Goal: Task Accomplishment & Management: Manage account settings

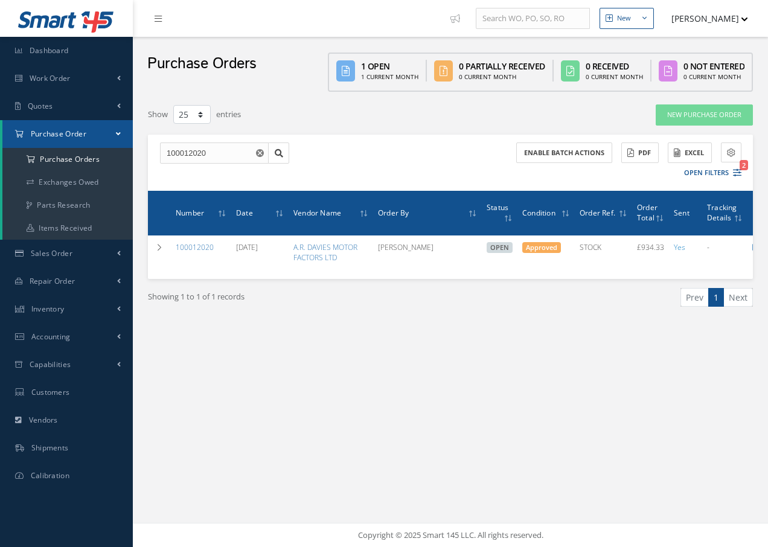
select select "25"
click at [69, 159] on a=1&status_id=2&status_id=3&status_id=5&collapsedFilters"] "Purchase Orders" at bounding box center [67, 159] width 130 height 23
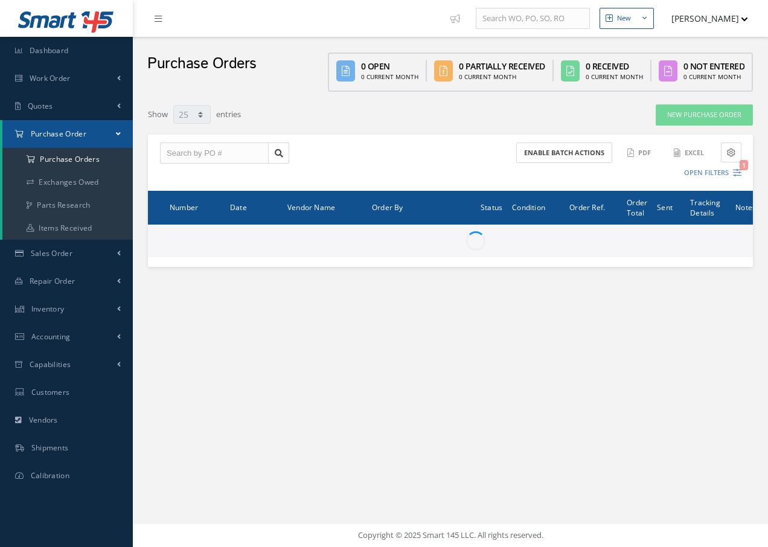
select select "25"
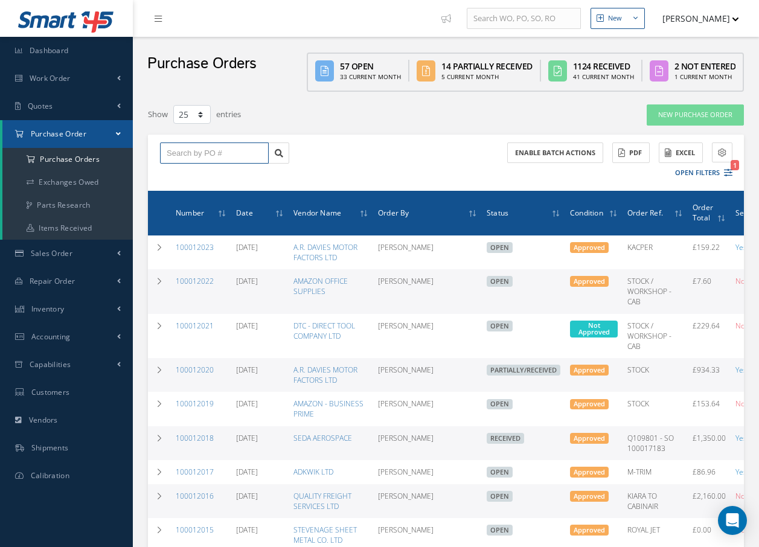
click at [208, 150] on input "text" at bounding box center [214, 154] width 109 height 22
type input "100011972"
click at [201, 169] on div "100011972" at bounding box center [214, 175] width 95 height 12
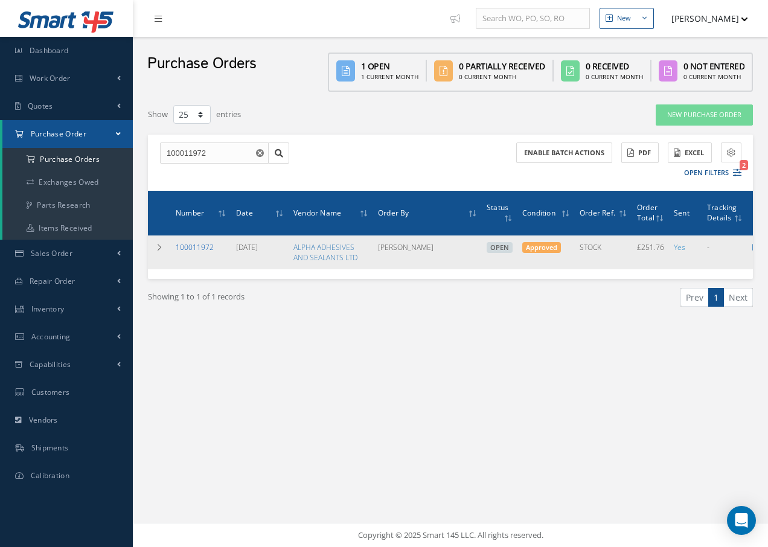
click at [190, 247] on link "100011972" at bounding box center [195, 247] width 38 height 10
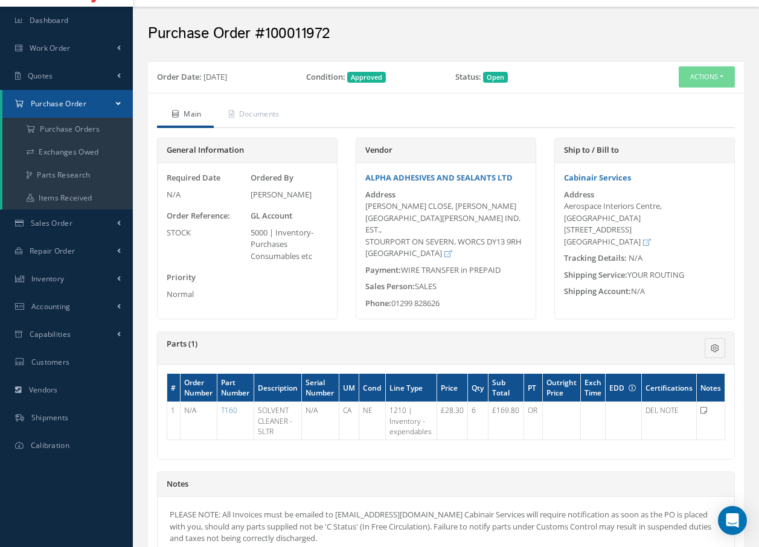
scroll to position [60, 0]
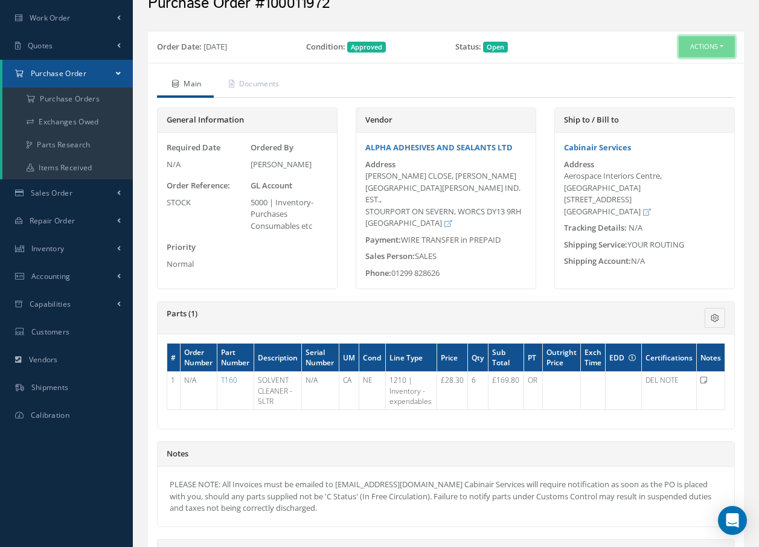
click at [721, 45] on button "Actions" at bounding box center [707, 46] width 56 height 21
click at [668, 71] on link "Receive" at bounding box center [686, 70] width 97 height 16
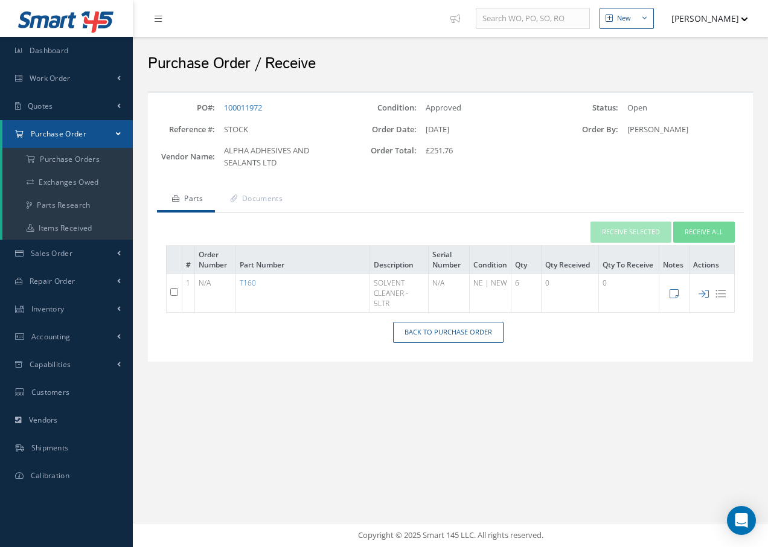
click at [175, 291] on input "checkbox" at bounding box center [174, 292] width 8 height 8
checkbox input "true"
click at [599, 229] on button "Receive Selected" at bounding box center [631, 232] width 81 height 21
type input "[DATE]"
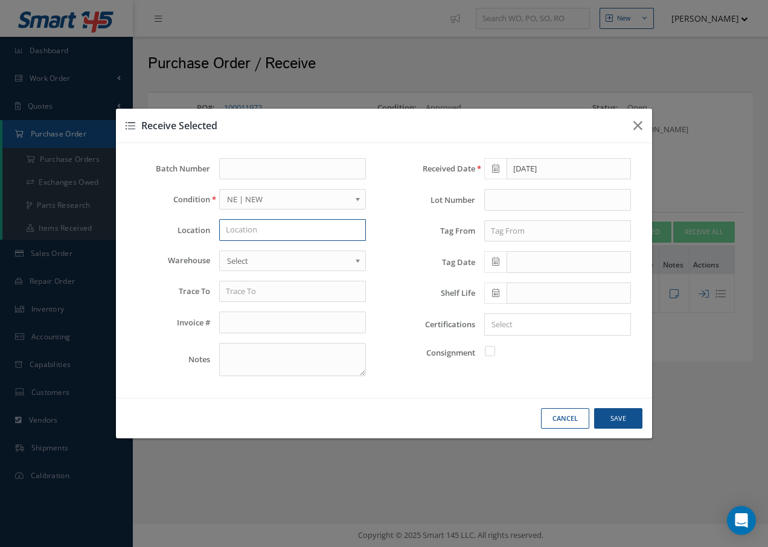
click at [268, 231] on input "text" at bounding box center [292, 230] width 147 height 22
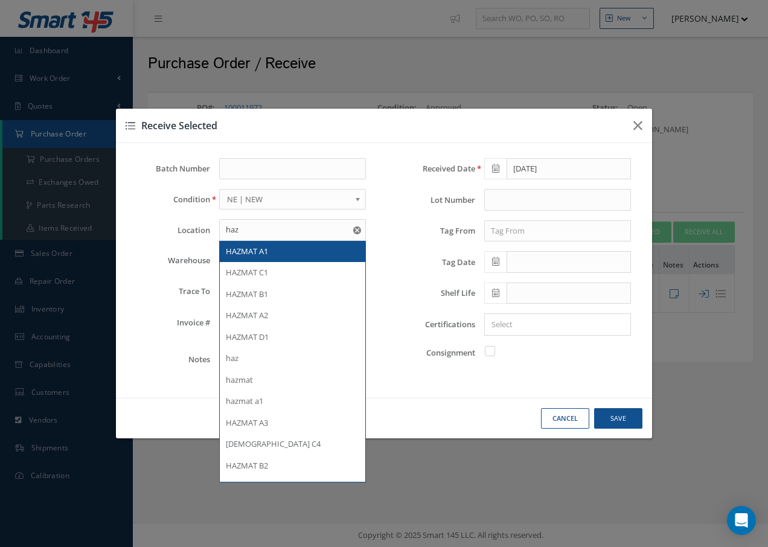
drag, startPoint x: 275, startPoint y: 248, endPoint x: 283, endPoint y: 246, distance: 7.5
click at [277, 249] on div "HAZMAT A1" at bounding box center [292, 252] width 133 height 12
type input "HAZMAT A1"
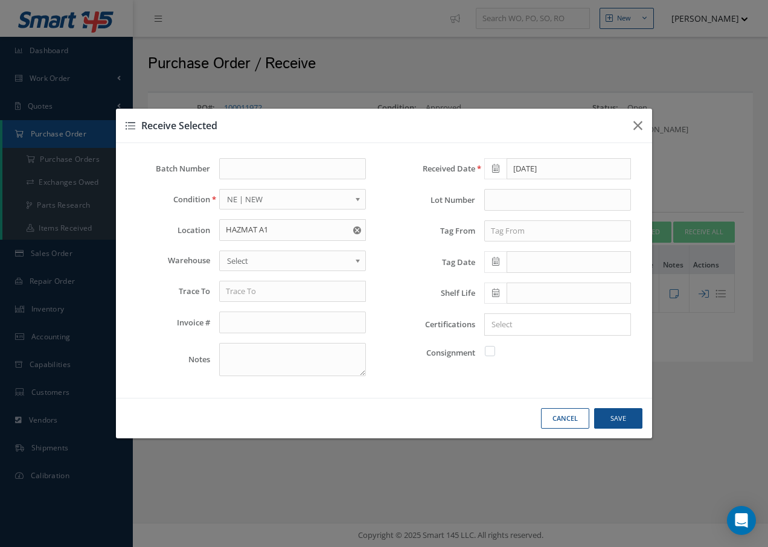
click at [285, 254] on span "Select" at bounding box center [288, 261] width 123 height 14
click at [281, 288] on input "text" at bounding box center [292, 292] width 147 height 22
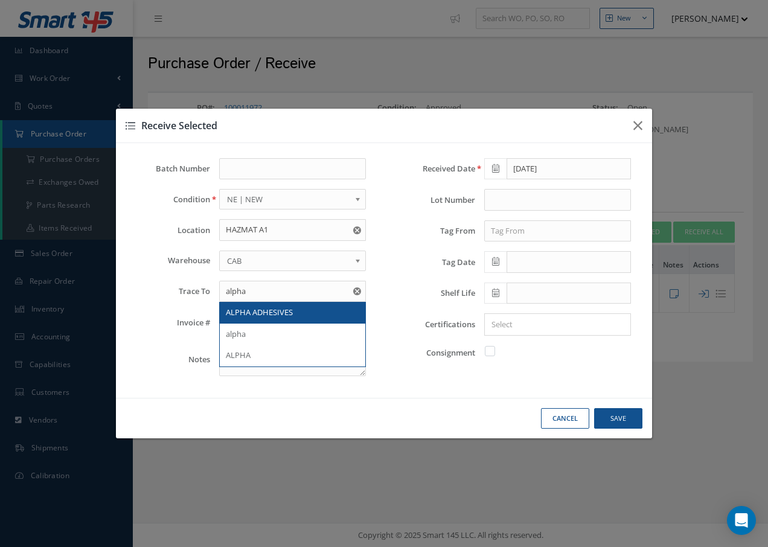
click at [275, 315] on span "ALPHA ADHESIVES" at bounding box center [259, 312] width 67 height 11
type input "ALPHA ADHESIVES"
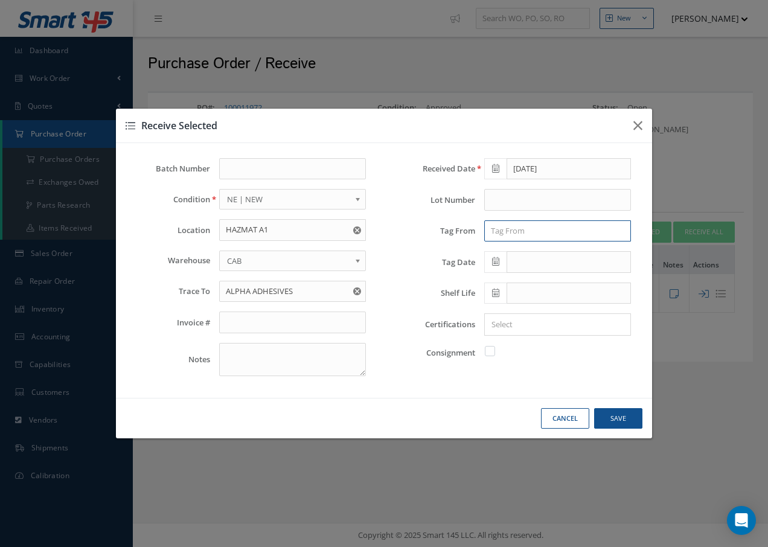
click at [513, 227] on input "text" at bounding box center [557, 231] width 147 height 22
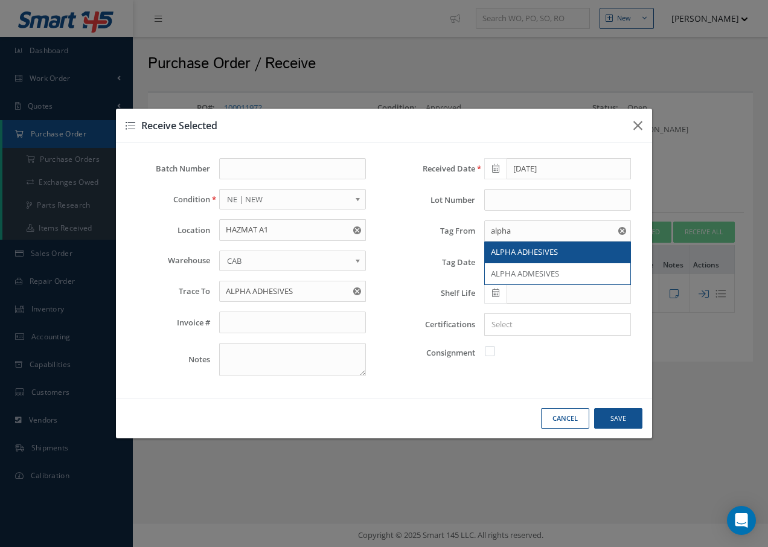
click at [516, 249] on span "ALPHA ADHESIVES" at bounding box center [524, 251] width 67 height 11
type input "ALPHA ADHESIVES"
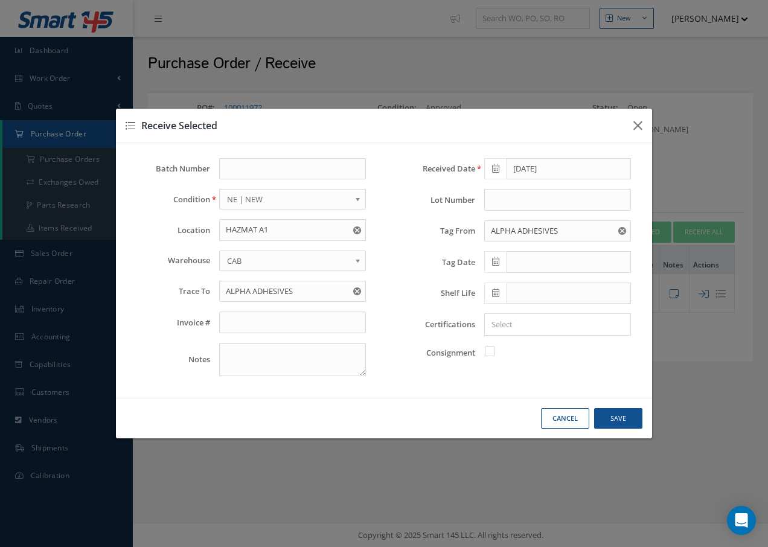
click at [498, 264] on icon at bounding box center [495, 261] width 7 height 8
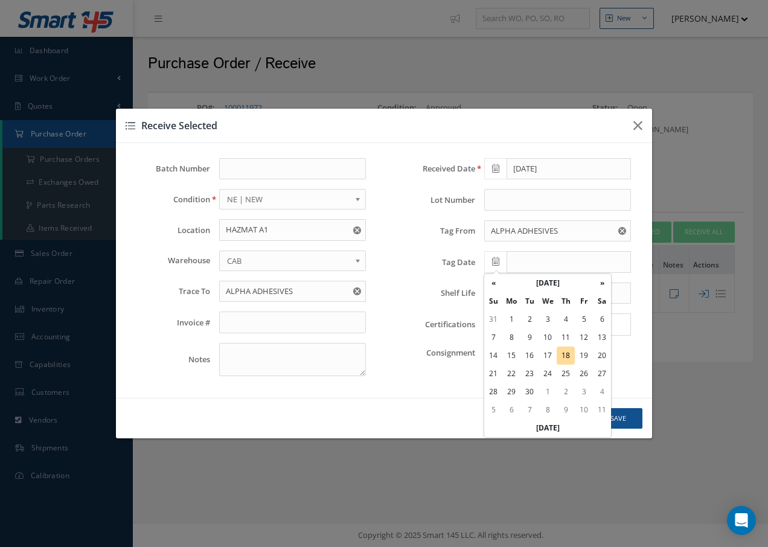
click at [499, 263] on icon at bounding box center [495, 261] width 7 height 8
click at [568, 354] on td "18" at bounding box center [566, 356] width 18 height 18
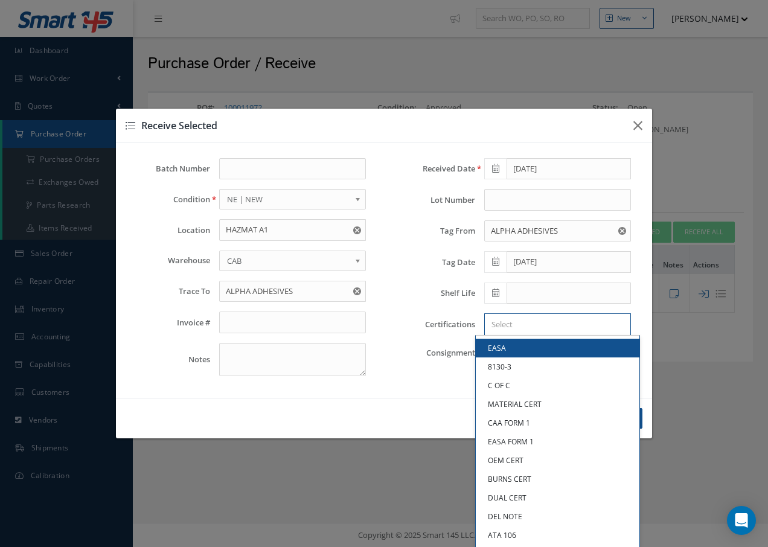
click at [497, 326] on input "Search for option" at bounding box center [555, 324] width 138 height 13
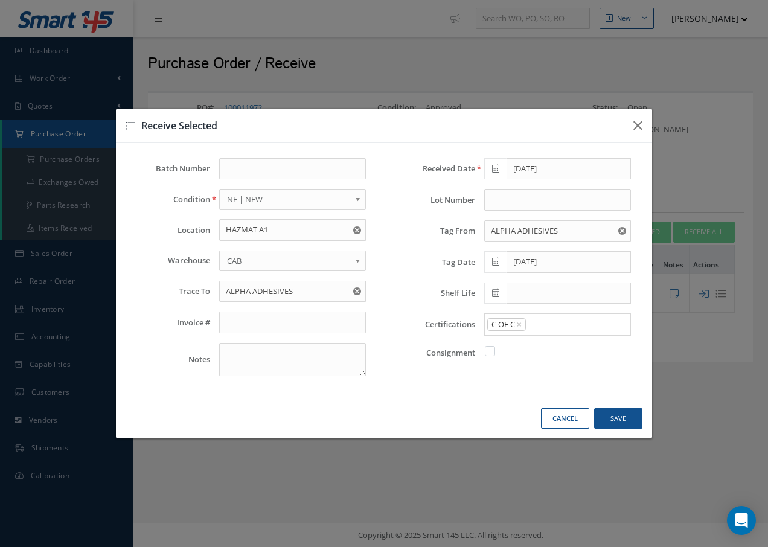
click at [507, 388] on link "C OF C" at bounding box center [558, 385] width 164 height 19
click at [497, 264] on icon at bounding box center [495, 261] width 7 height 8
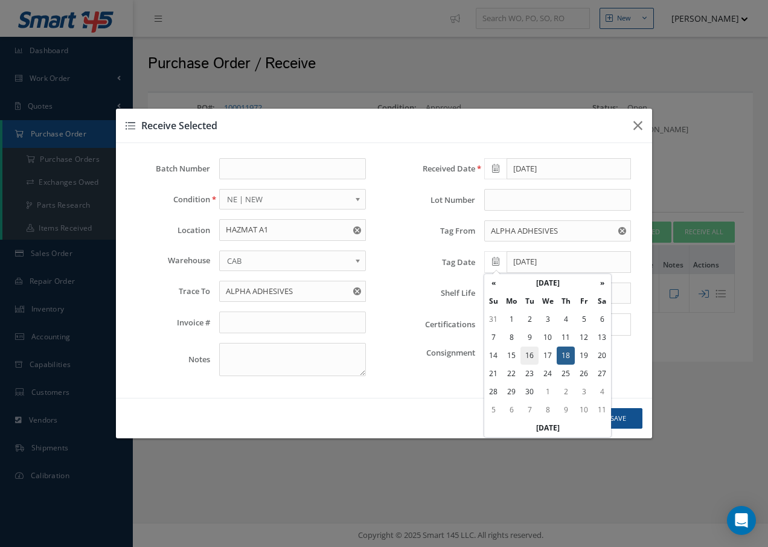
click at [530, 356] on td "16" at bounding box center [530, 356] width 18 height 18
type input "09/16/2025"
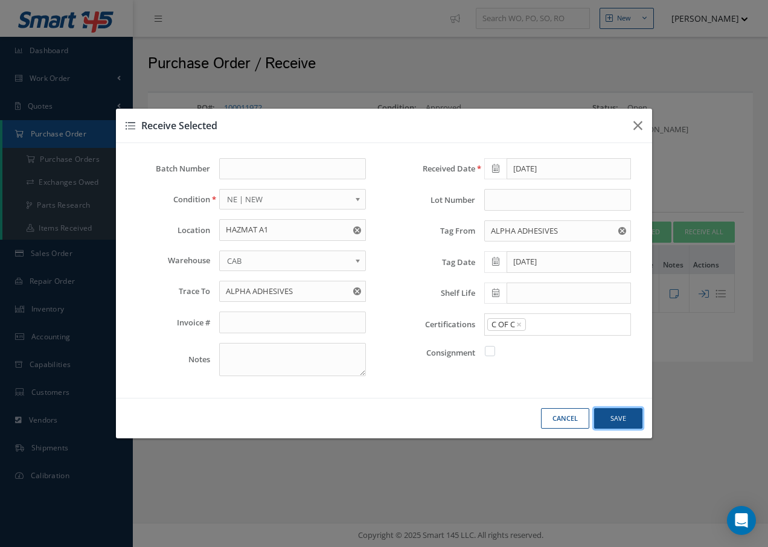
click at [612, 418] on button "Save" at bounding box center [618, 418] width 48 height 21
checkbox input "false"
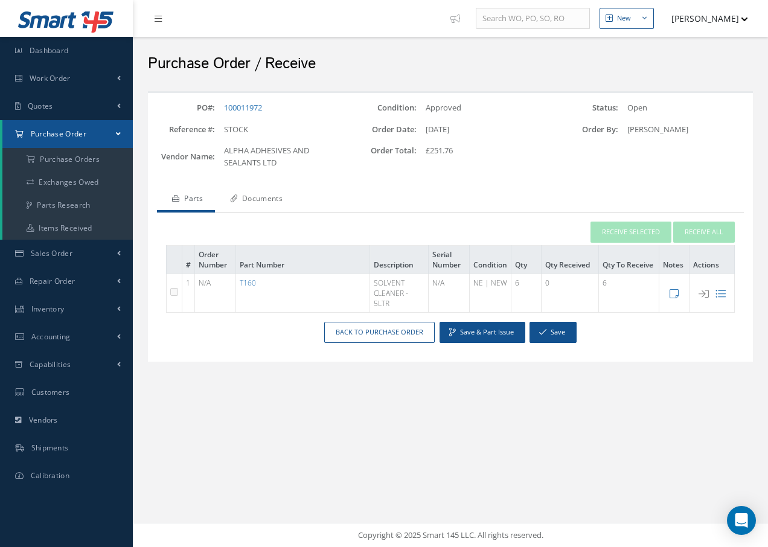
click at [282, 198] on link "Documents" at bounding box center [255, 199] width 80 height 25
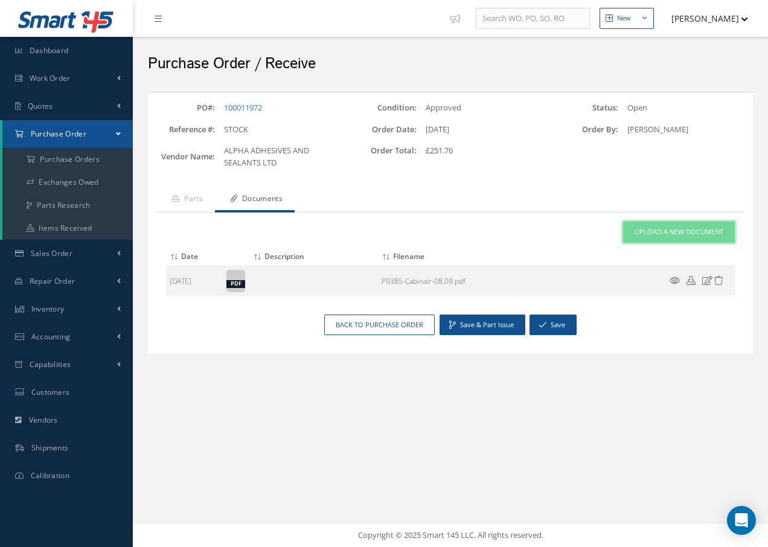
click at [687, 233] on span "Upload a New Document" at bounding box center [679, 232] width 89 height 10
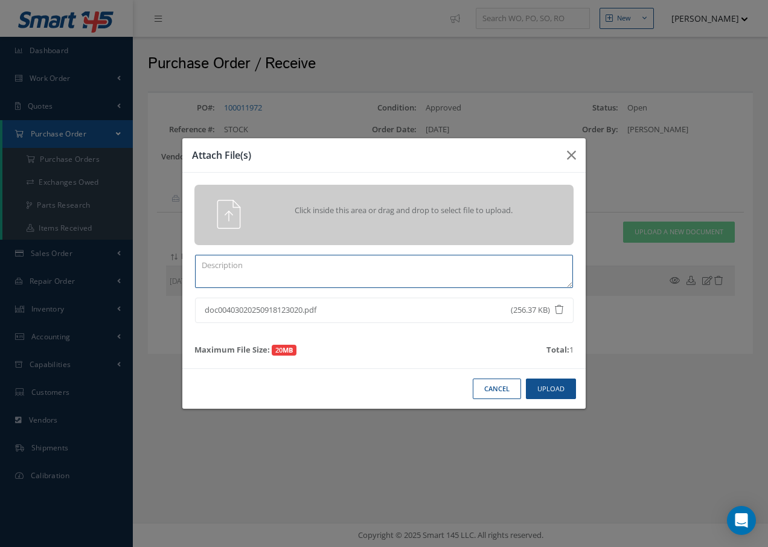
click at [243, 268] on textarea at bounding box center [384, 271] width 378 height 33
type textarea "C OF C"
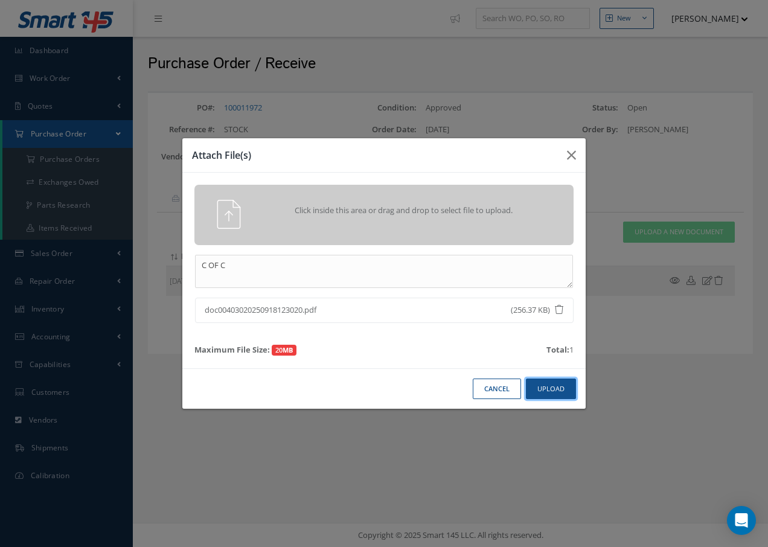
click at [555, 387] on button "Upload" at bounding box center [551, 389] width 50 height 21
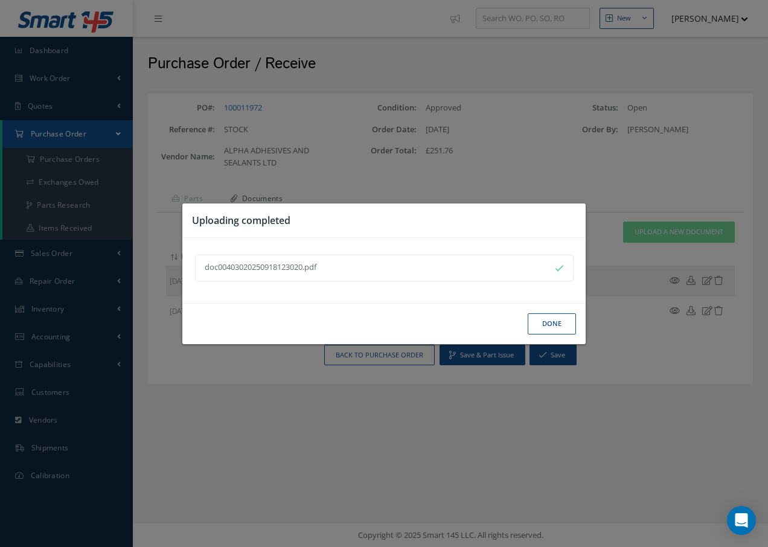
click at [545, 322] on button "Done" at bounding box center [552, 323] width 48 height 21
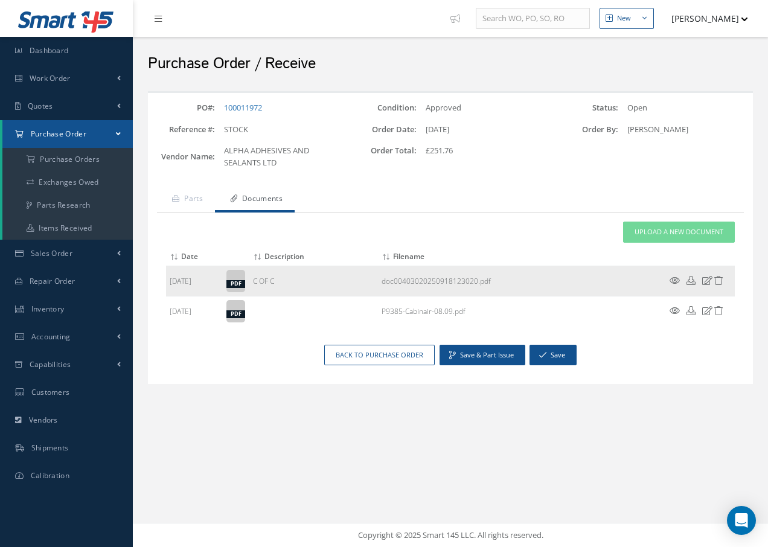
click at [675, 281] on icon at bounding box center [675, 280] width 10 height 9
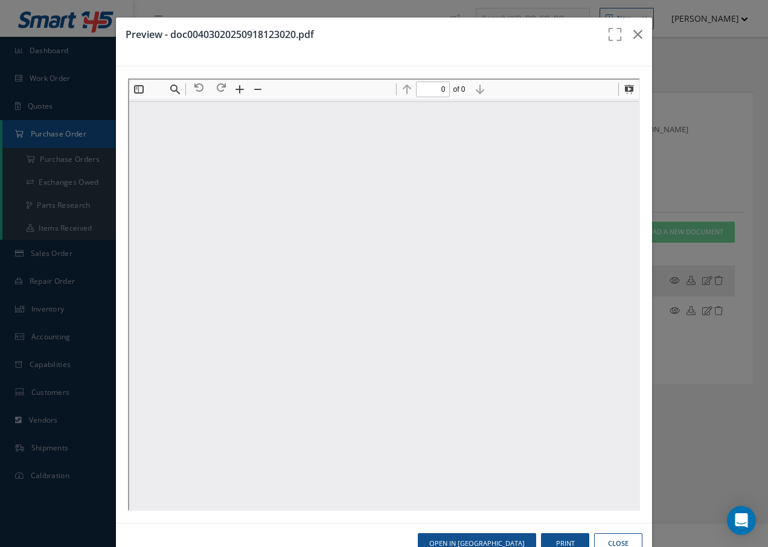
type input "1"
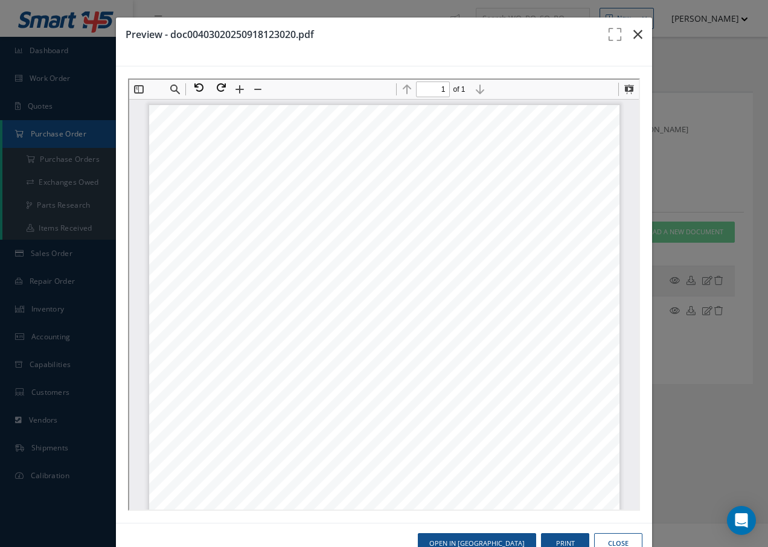
click at [634, 30] on icon "button" at bounding box center [638, 34] width 9 height 14
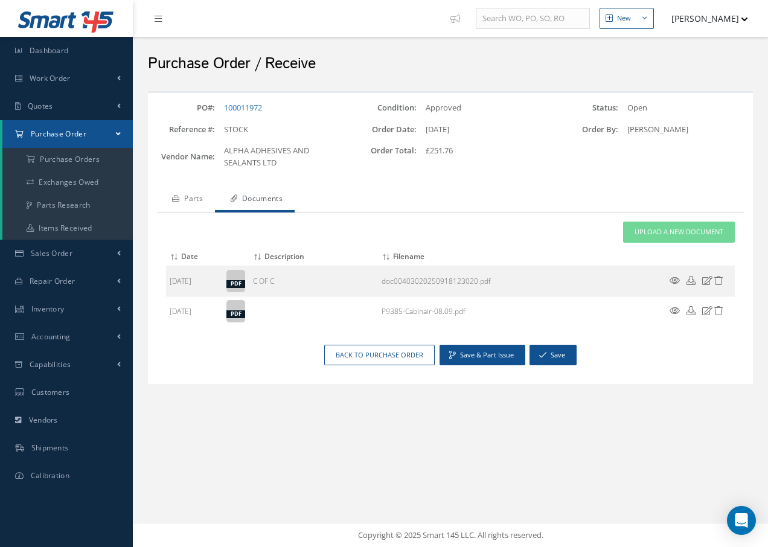
click at [199, 197] on link "Parts" at bounding box center [186, 199] width 58 height 25
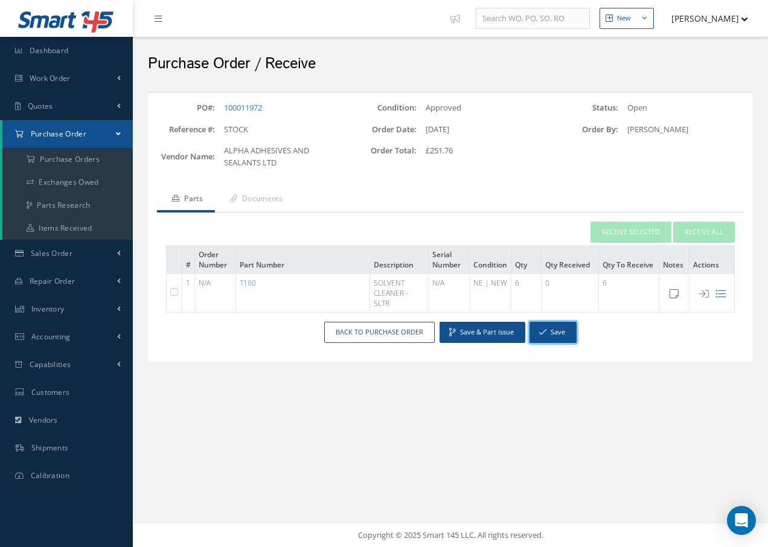
click at [572, 336] on button "Save" at bounding box center [553, 332] width 47 height 21
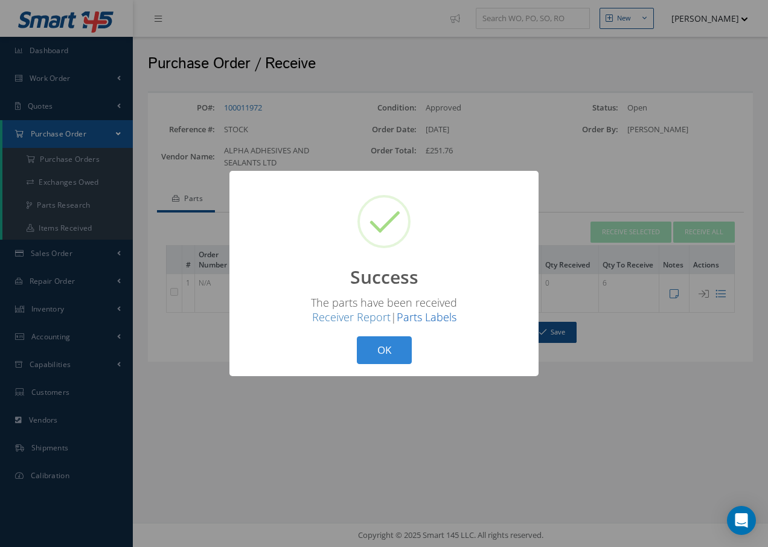
click at [423, 318] on link "Parts Labels" at bounding box center [427, 317] width 60 height 14
click at [397, 348] on button "OK" at bounding box center [384, 350] width 55 height 28
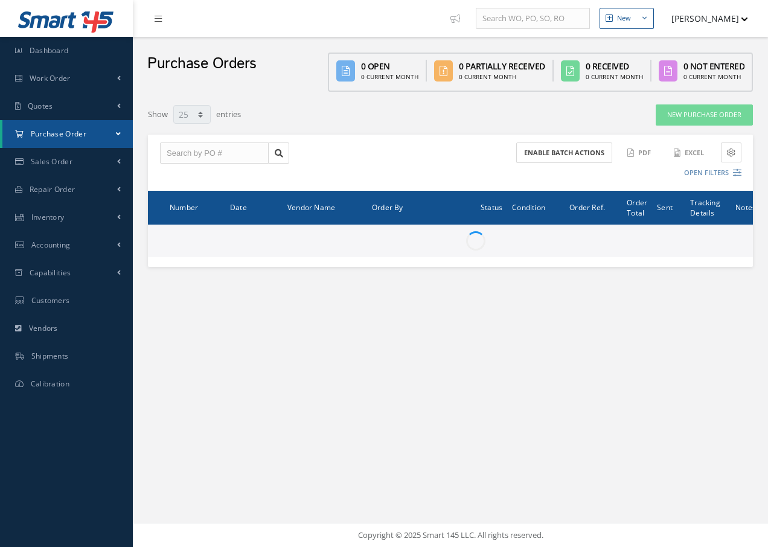
select select "25"
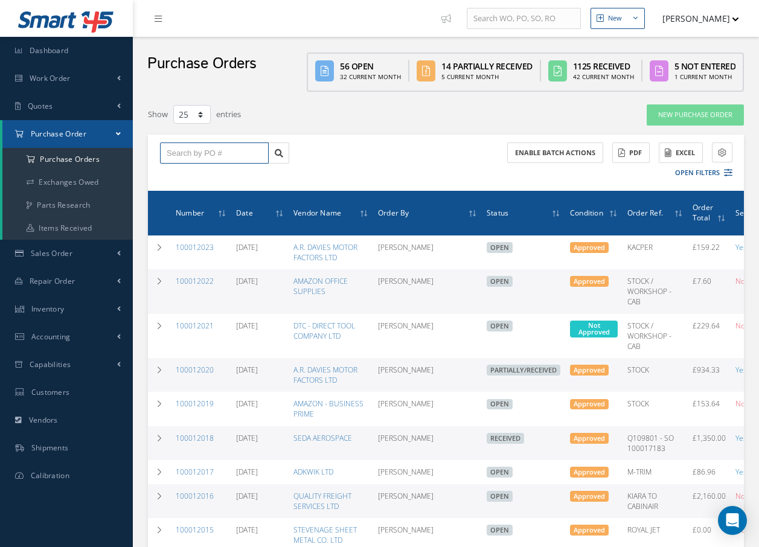
click at [261, 149] on input "text" at bounding box center [214, 154] width 109 height 22
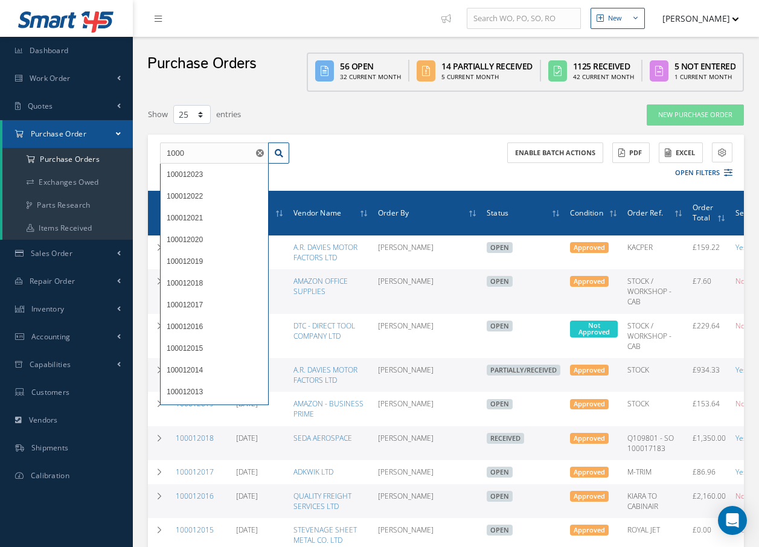
click at [339, 169] on div "1000 100012023 100012022 100012021 100012020 100012019 100012018 100012017 1000…" at bounding box center [446, 163] width 596 height 56
drag, startPoint x: 190, startPoint y: 147, endPoint x: 159, endPoint y: 153, distance: 32.0
click at [159, 153] on div "1000 100012023 100012022 100012021 100012020 100012019 100012018 100012017 1000…" at bounding box center [224, 154] width 147 height 22
click at [461, 169] on div "Enable batch actions ACTIONS Receive Payments Select Customer Cabinair Services…" at bounding box center [591, 163] width 291 height 40
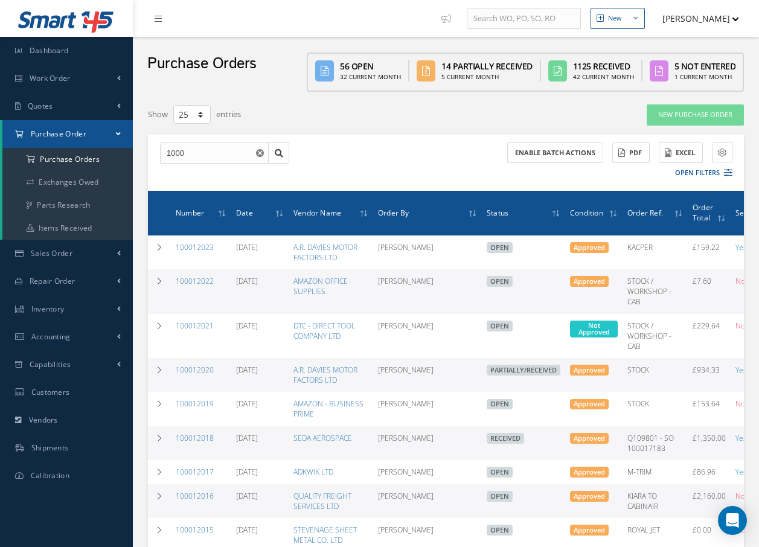
click at [208, 140] on div "1000 100012023 100012022 100012021 100012020 100012019 100012018 100012017 1000…" at bounding box center [446, 163] width 596 height 56
click at [190, 163] on div "1000 100012023 100012022 100012021 100012020 100012019 100012018 100012017 1000…" at bounding box center [446, 163] width 596 height 56
click at [195, 155] on input "1000" at bounding box center [214, 154] width 109 height 22
type input "100011972"
click at [219, 173] on div "100011972" at bounding box center [214, 175] width 95 height 12
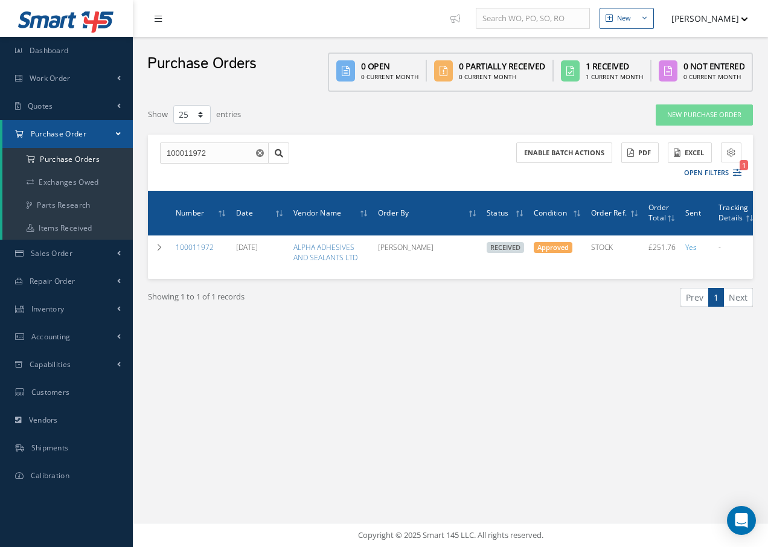
click at [161, 21] on icon at bounding box center [158, 18] width 7 height 8
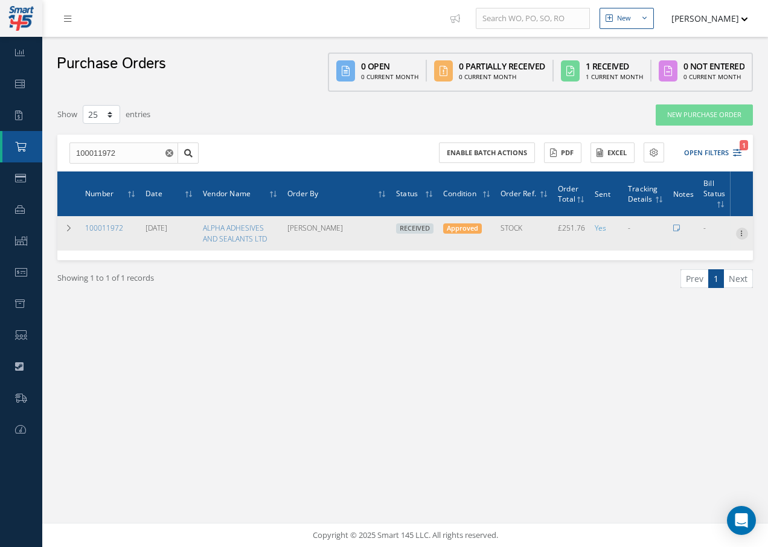
click at [744, 234] on icon at bounding box center [742, 233] width 12 height 10
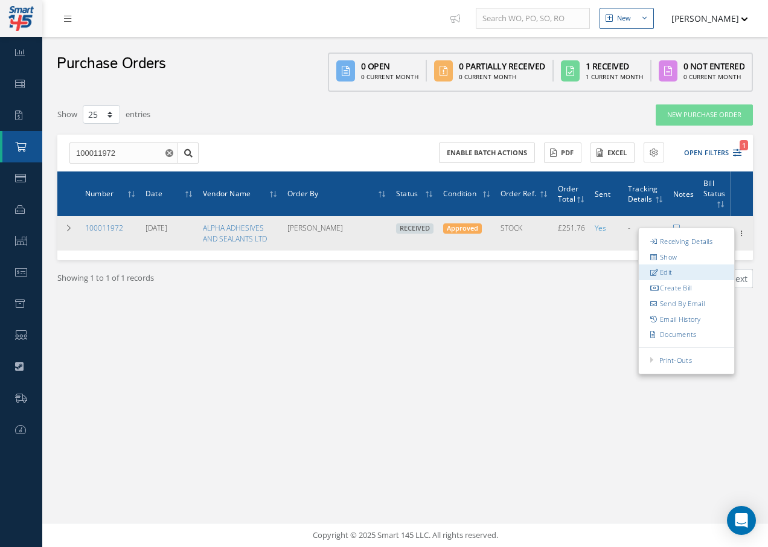
click at [667, 269] on link "Edit" at bounding box center [686, 273] width 95 height 16
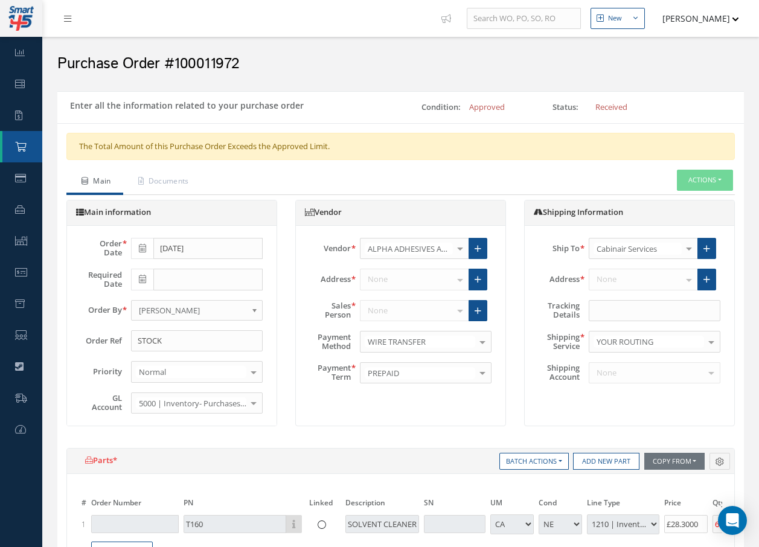
select select "18"
select select "5"
select select "7"
select select "1"
click at [722, 180] on button "Actions" at bounding box center [705, 180] width 56 height 21
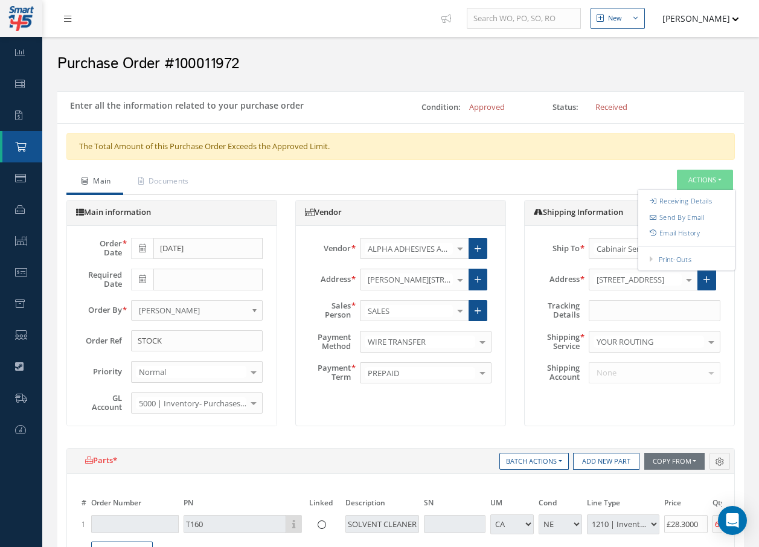
click at [735, 74] on div "Purchase Order #100011972" at bounding box center [400, 61] width 705 height 36
click at [318, 62] on h2 "Purchase Order #100011972" at bounding box center [400, 64] width 687 height 18
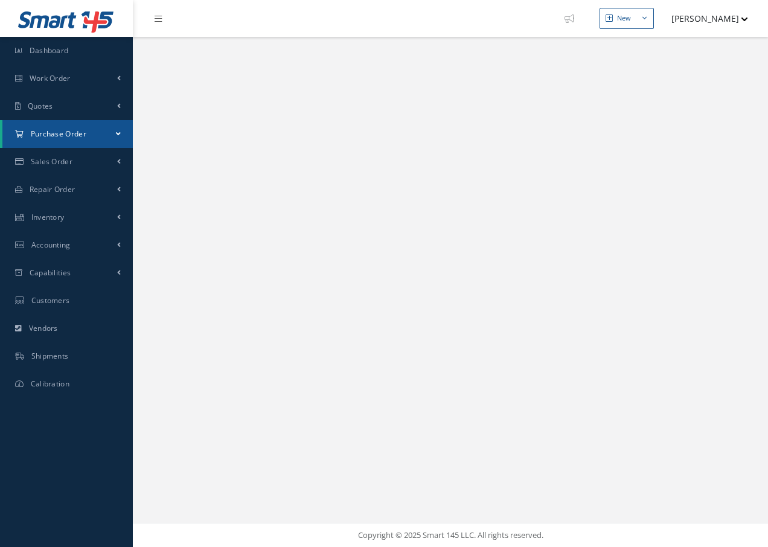
select select "25"
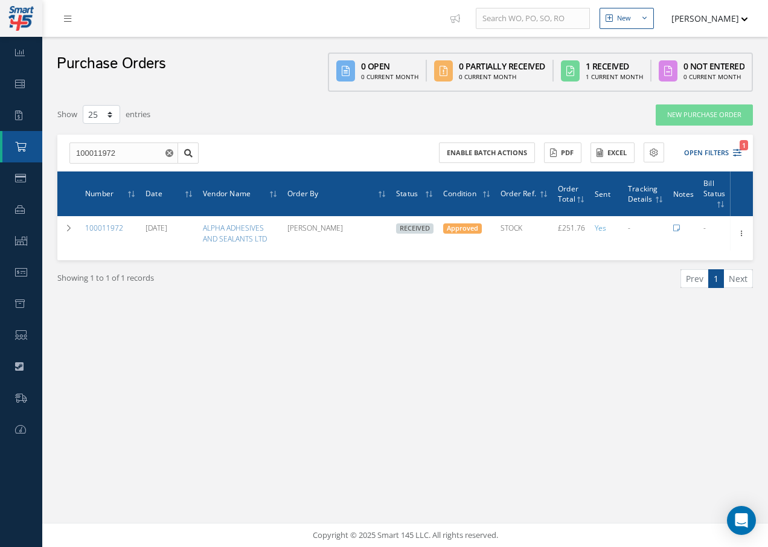
click at [60, 29] on div at bounding box center [66, 18] width 48 height 37
click at [65, 18] on icon at bounding box center [67, 18] width 7 height 8
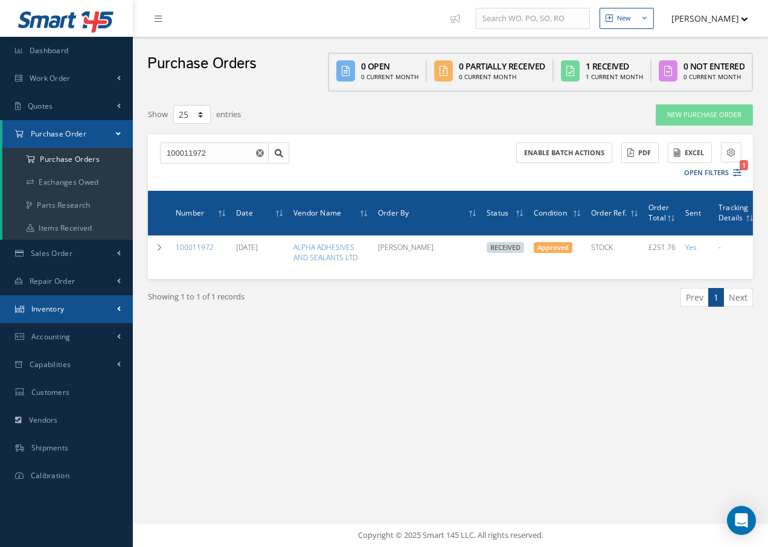
click at [50, 307] on span "Inventory" at bounding box center [47, 309] width 33 height 10
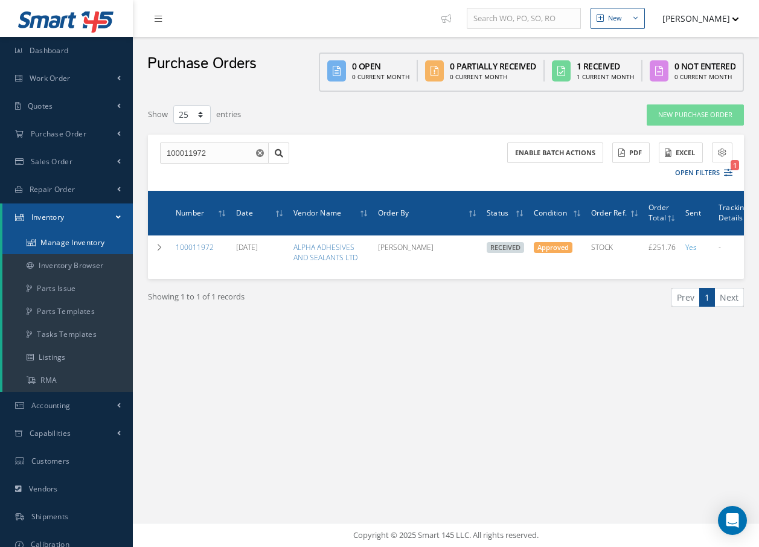
click at [41, 243] on link "Manage Inventory" at bounding box center [67, 242] width 130 height 23
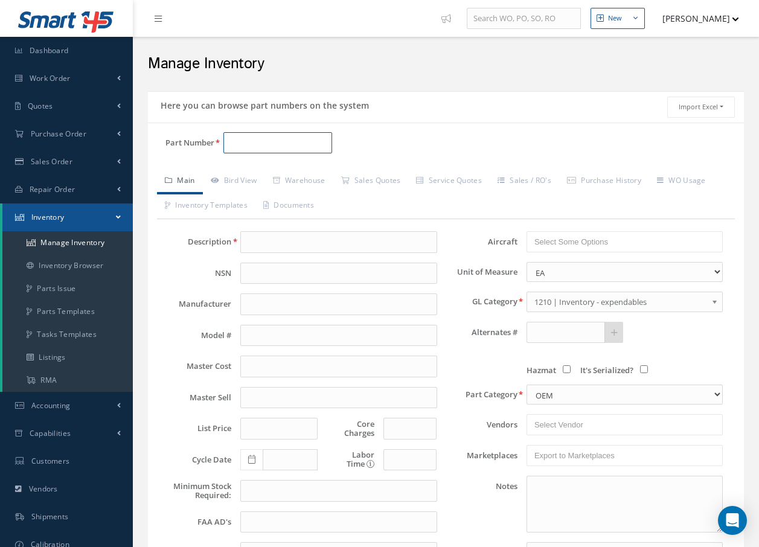
click at [265, 137] on input "Part Number" at bounding box center [277, 143] width 109 height 22
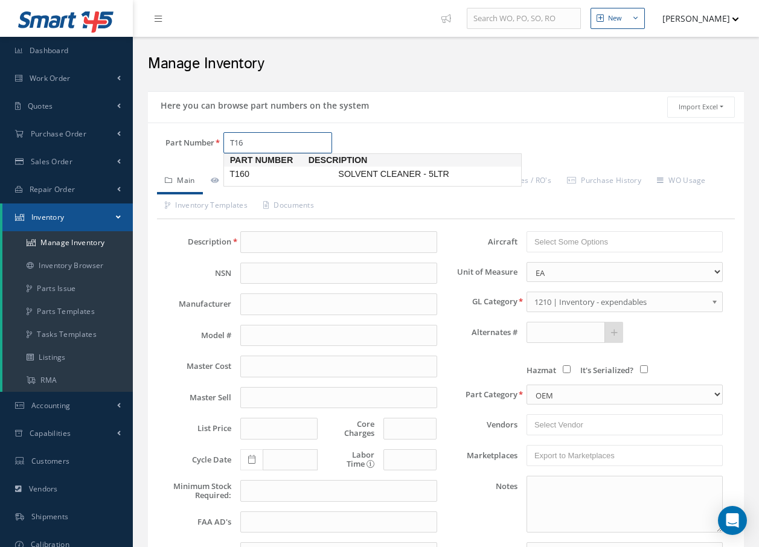
type input "T160"
click at [384, 176] on span "SOLVENT CLEANER - 5LTR" at bounding box center [426, 174] width 181 height 13
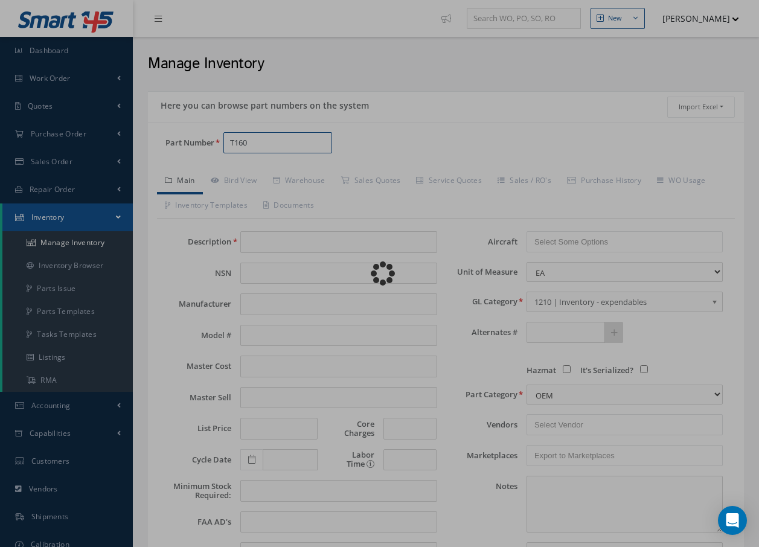
type input "SOLVENT CLEANER - 5LTR"
type input "28.30"
type input "0.00"
select select "18"
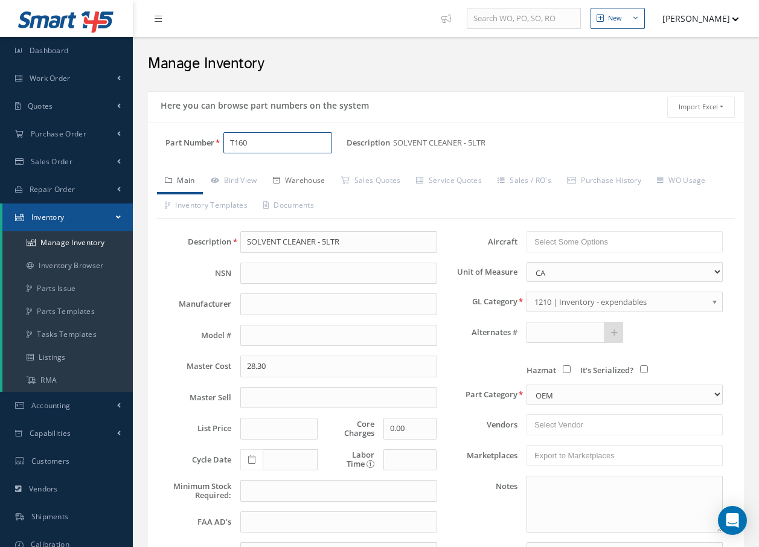
type input "T160"
click at [289, 178] on link "Warehouse" at bounding box center [299, 181] width 68 height 25
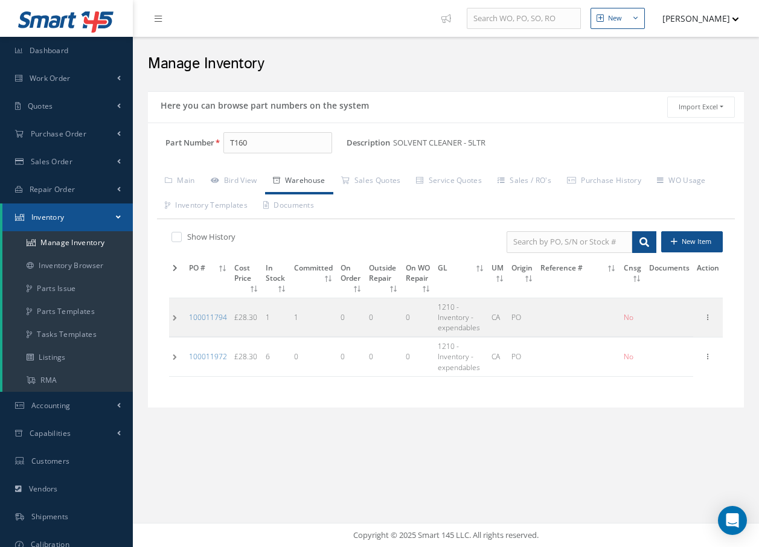
click at [175, 359] on td at bounding box center [177, 357] width 16 height 39
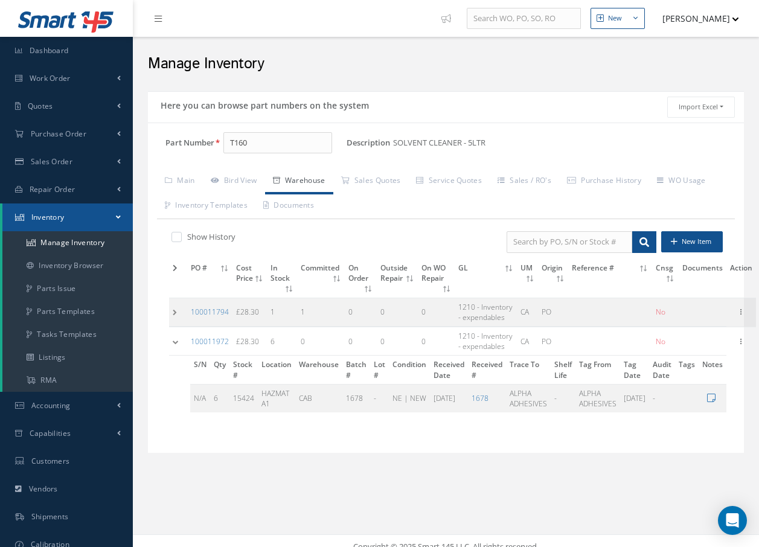
scroll to position [11, 0]
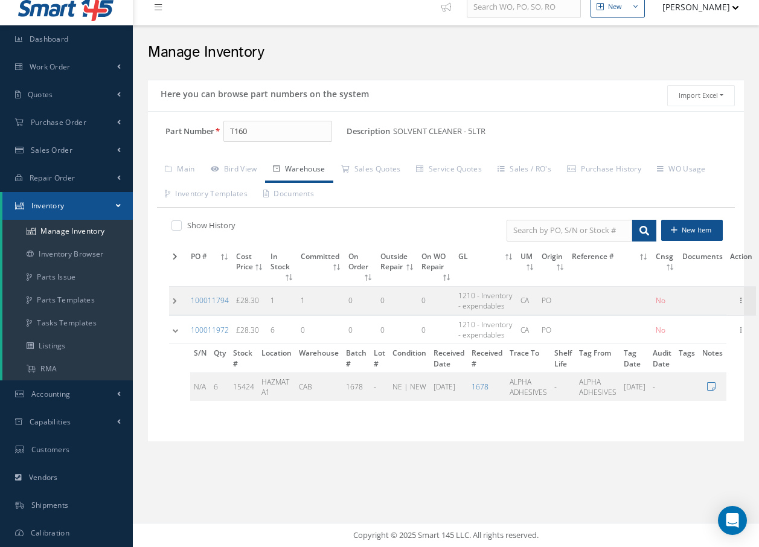
click at [159, 10] on icon at bounding box center [158, 7] width 7 height 8
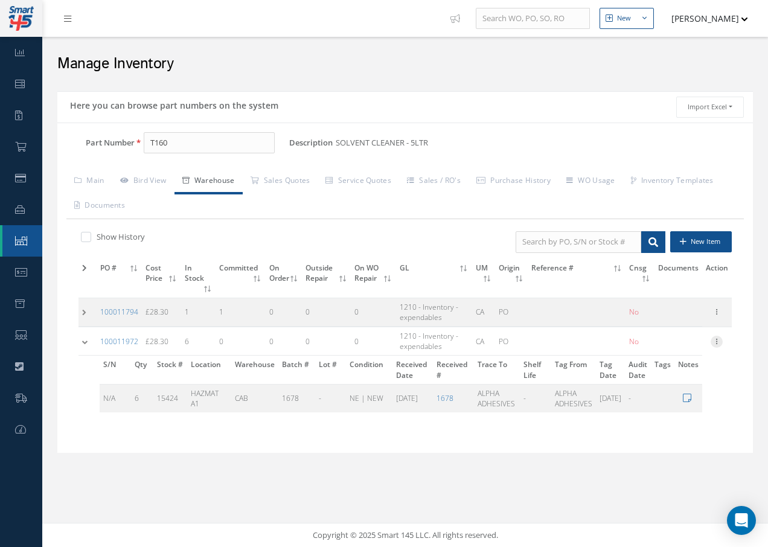
click at [717, 342] on icon at bounding box center [717, 341] width 12 height 10
click at [643, 350] on link "Edit" at bounding box center [661, 350] width 95 height 16
type input "28.30"
type input "[DATE]"
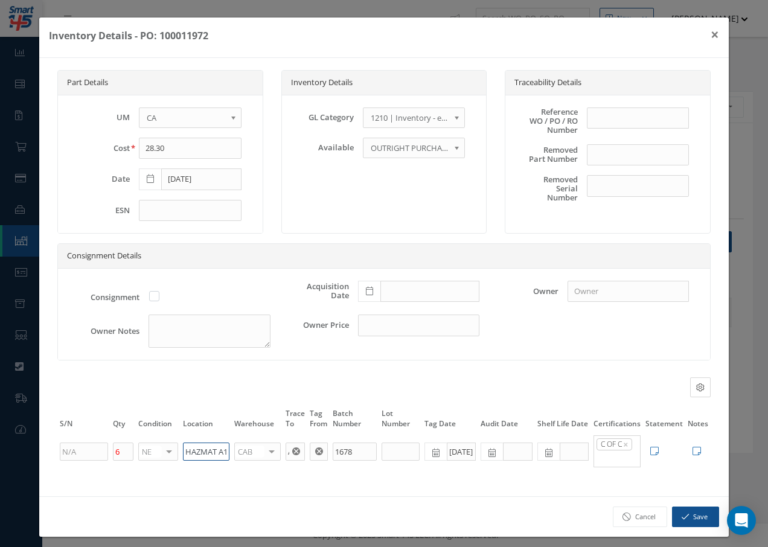
click at [223, 459] on input "HAZMAT A1" at bounding box center [206, 452] width 47 height 18
drag, startPoint x: 229, startPoint y: 460, endPoint x: 218, endPoint y: 465, distance: 11.9
click at [218, 465] on tr "6 NE OH SV RP AR NE FN NS RE FP BER N/A INSP BC AI MD RF SCR TS USE TL SP NU AS…" at bounding box center [384, 451] width 654 height 34
drag, startPoint x: 223, startPoint y: 458, endPoint x: 147, endPoint y: 455, distance: 76.1
click at [161, 462] on tr "6 NE OH SV RP AR NE FN NS RE FP BER N/A INSP BC AI MD RF SCR TS USE TL SP NU AS…" at bounding box center [384, 451] width 654 height 34
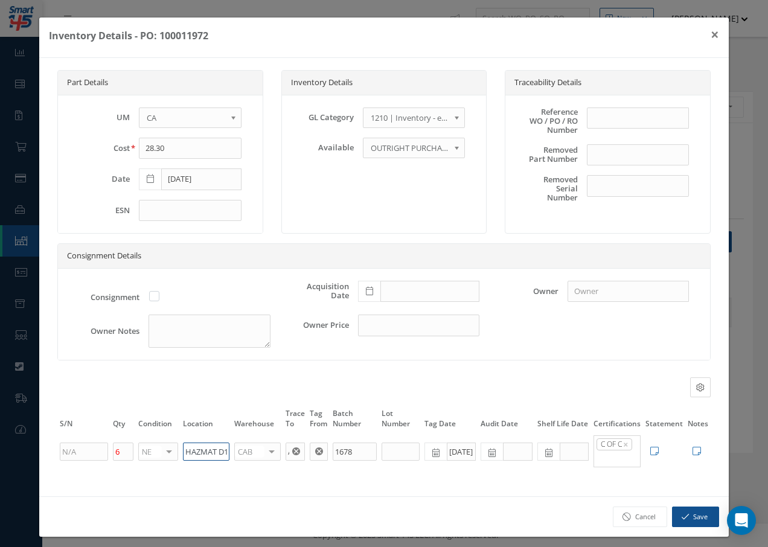
scroll to position [0, 3]
type input "HAZMAT D1"
click at [682, 521] on icon "button" at bounding box center [685, 517] width 7 height 8
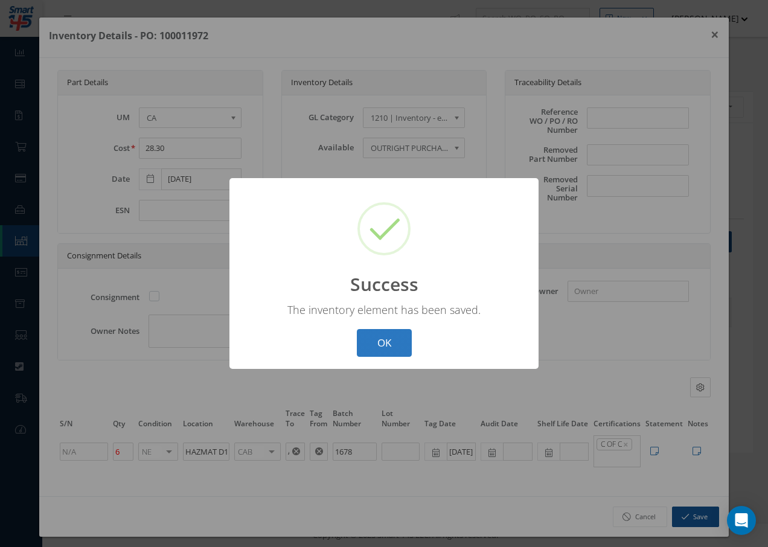
click at [394, 341] on button "OK" at bounding box center [384, 343] width 55 height 28
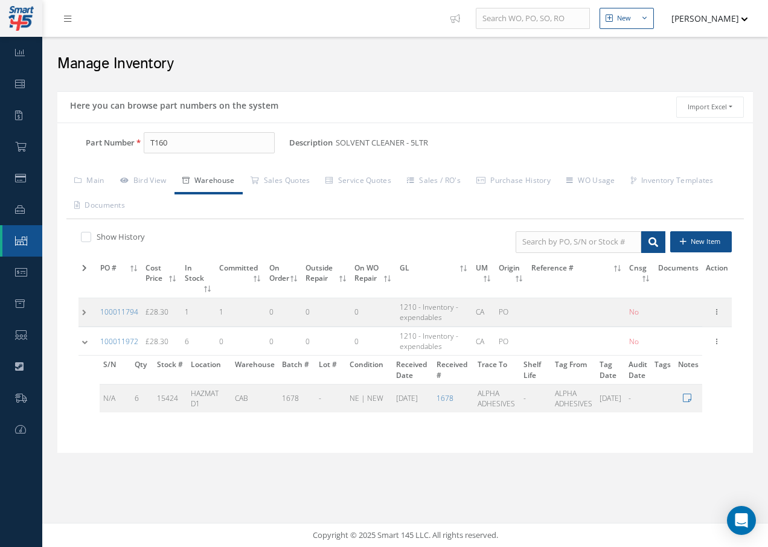
click at [83, 310] on td at bounding box center [88, 312] width 18 height 28
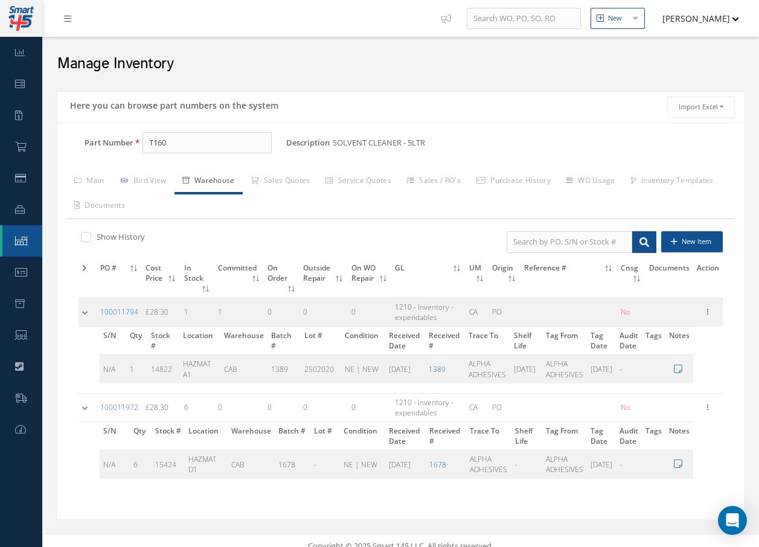
click at [85, 411] on td at bounding box center [88, 407] width 18 height 28
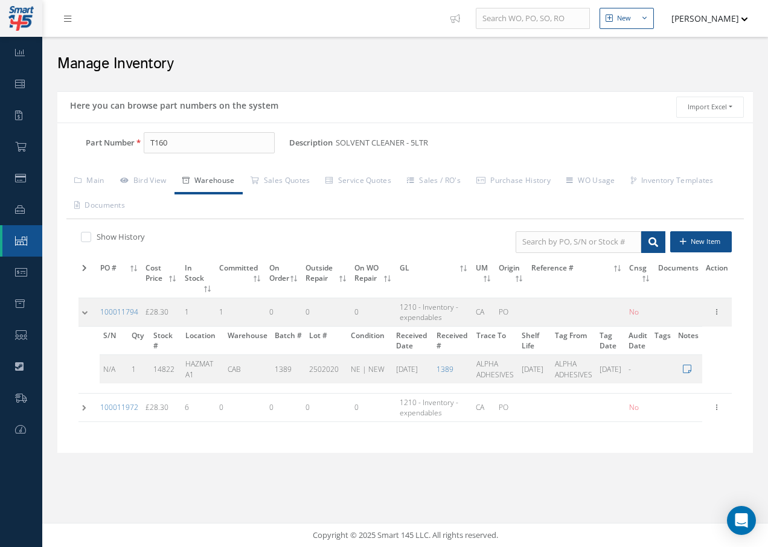
click at [96, 320] on td at bounding box center [88, 312] width 18 height 28
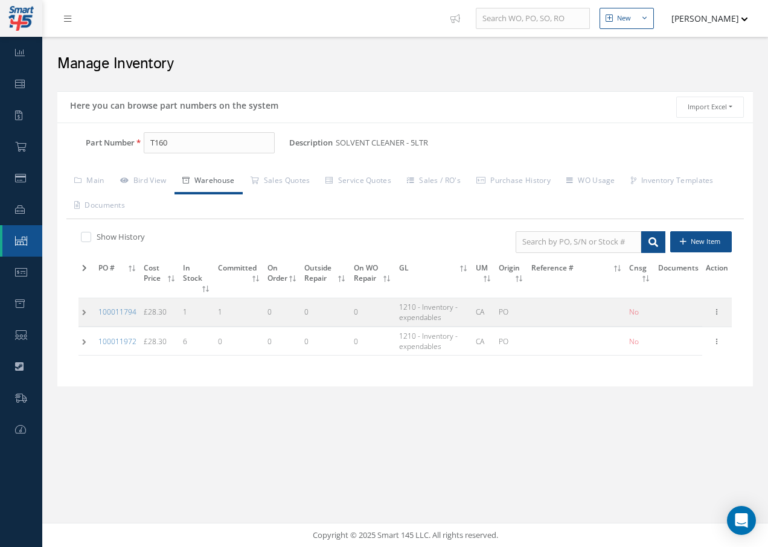
click at [84, 314] on td at bounding box center [87, 312] width 16 height 28
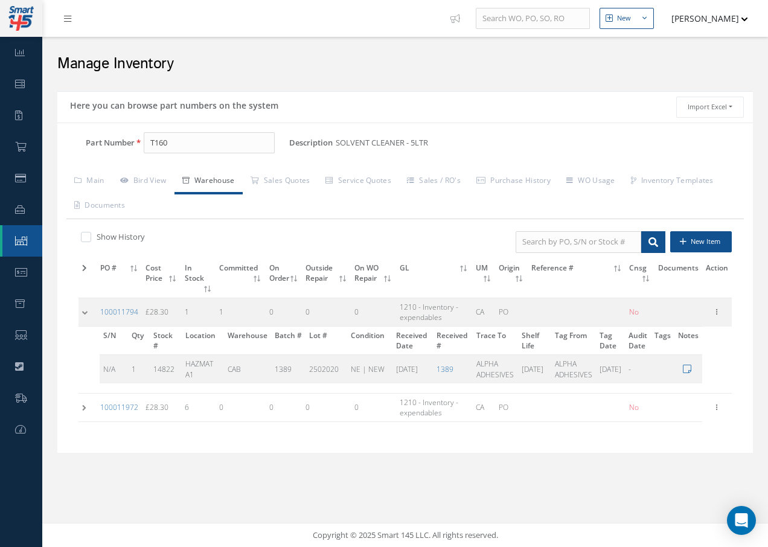
click at [84, 314] on td at bounding box center [88, 312] width 18 height 28
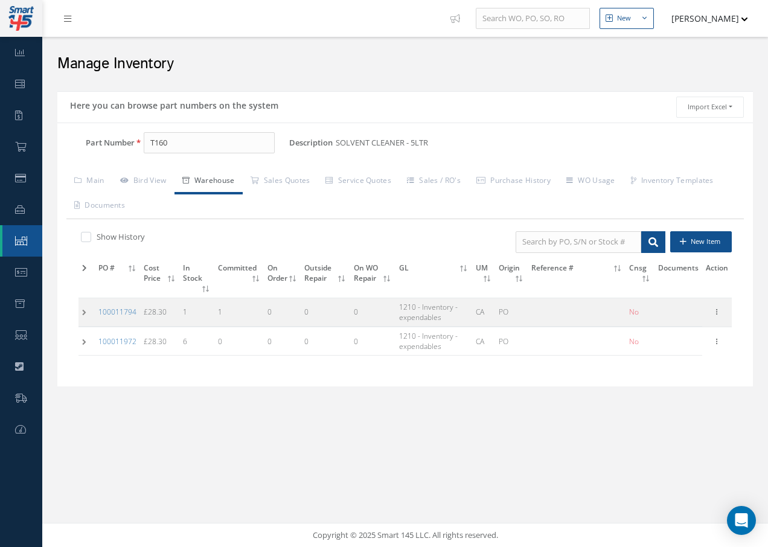
click at [83, 341] on td at bounding box center [87, 341] width 16 height 28
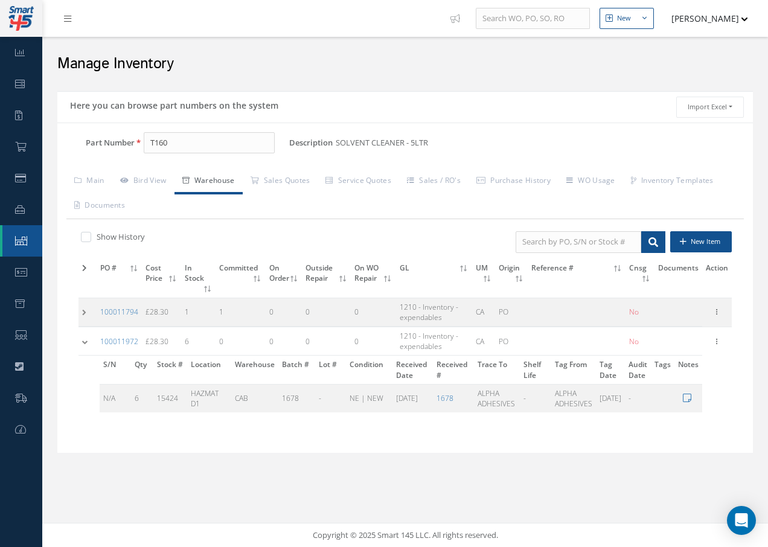
drag, startPoint x: 86, startPoint y: 342, endPoint x: 78, endPoint y: 336, distance: 9.9
click at [86, 338] on td at bounding box center [88, 341] width 18 height 28
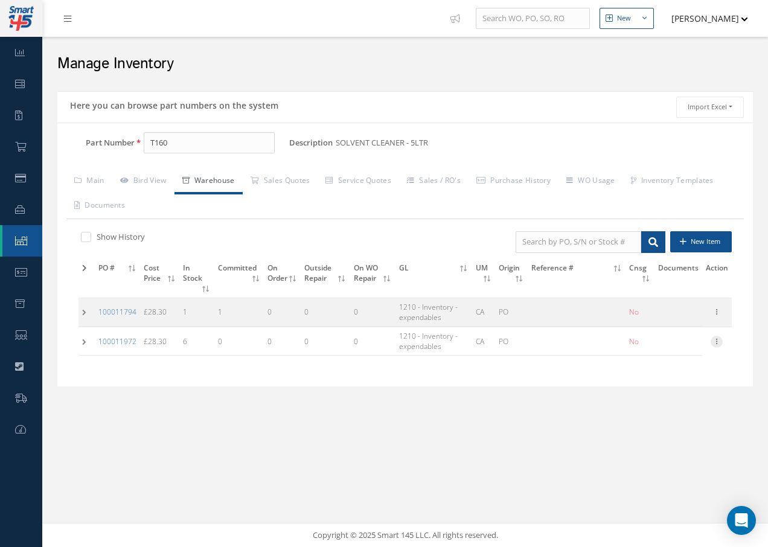
click at [716, 342] on icon at bounding box center [717, 341] width 12 height 10
click at [655, 349] on link "Edit" at bounding box center [661, 350] width 95 height 16
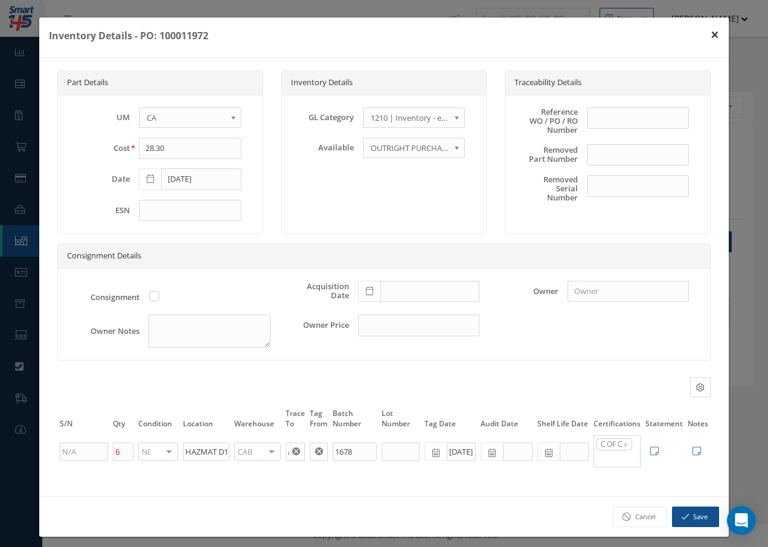
click at [707, 32] on button "×" at bounding box center [715, 35] width 28 height 34
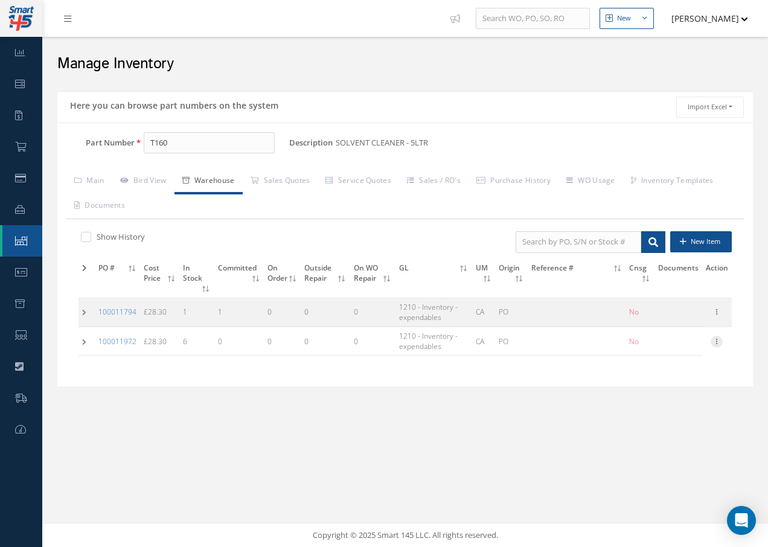
click at [718, 341] on icon at bounding box center [717, 341] width 12 height 10
click at [652, 395] on link "Label" at bounding box center [661, 390] width 95 height 16
click at [716, 342] on icon at bounding box center [717, 341] width 12 height 10
click at [654, 348] on link "Edit" at bounding box center [661, 350] width 95 height 16
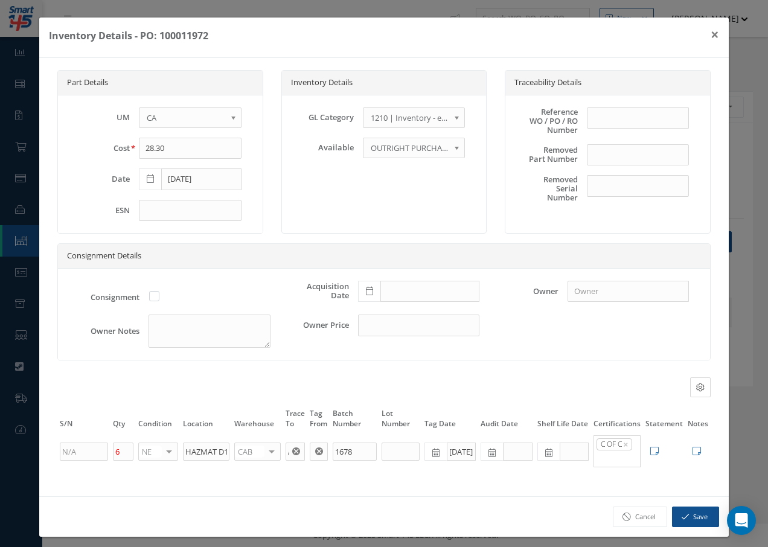
click at [545, 457] on icon at bounding box center [548, 453] width 7 height 8
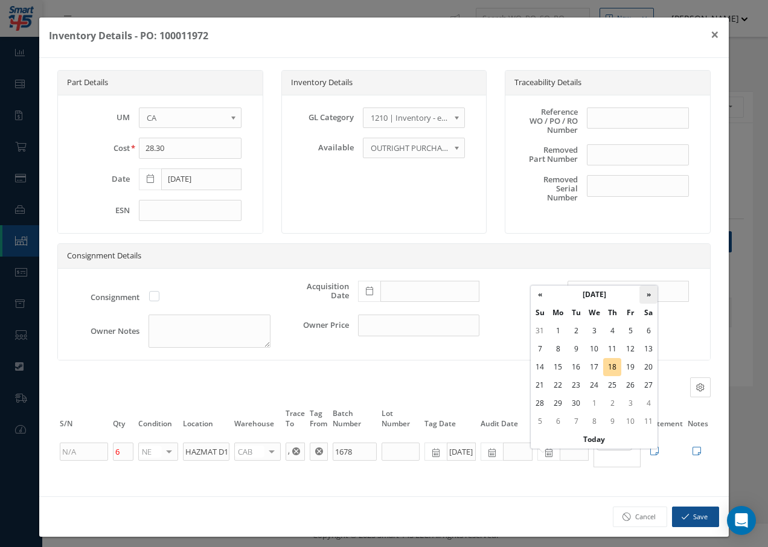
click at [648, 292] on th "»" at bounding box center [649, 295] width 18 height 18
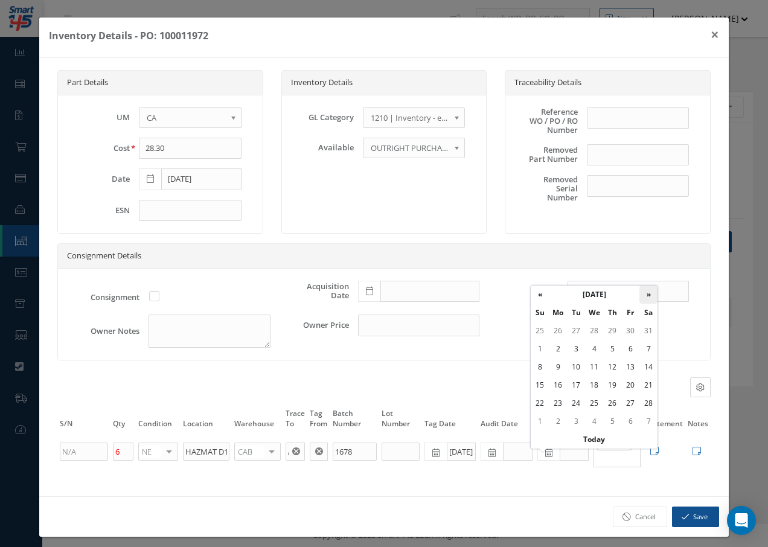
click at [648, 292] on th "»" at bounding box center [649, 295] width 18 height 18
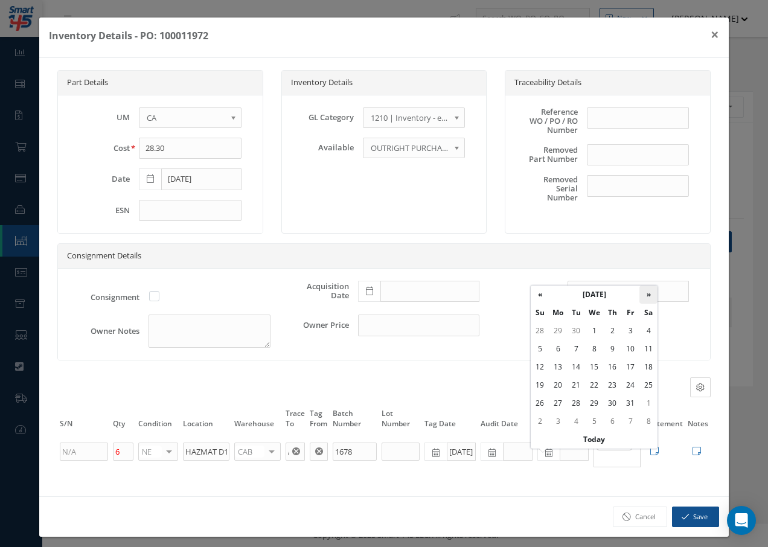
click at [648, 292] on th "»" at bounding box center [649, 295] width 18 height 18
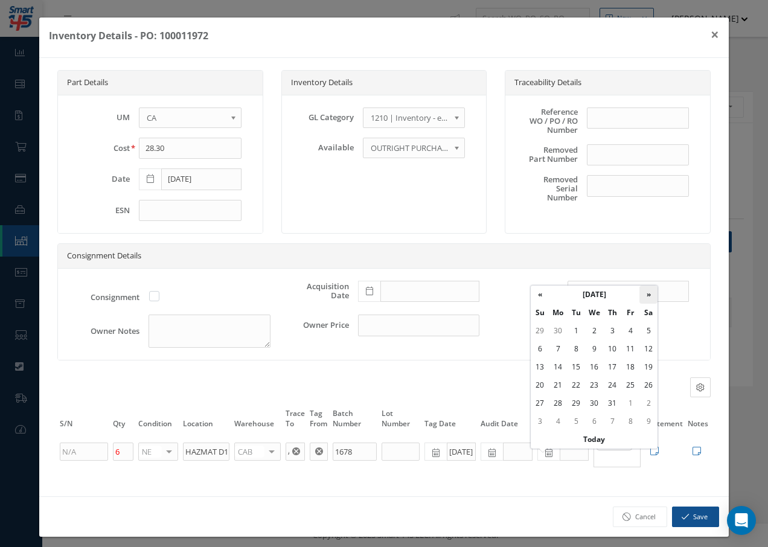
click at [648, 292] on th "»" at bounding box center [649, 295] width 18 height 18
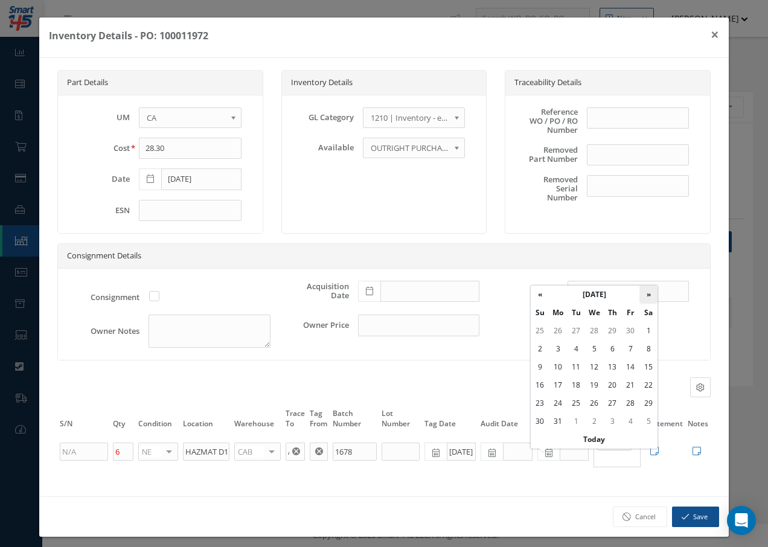
click at [648, 292] on th "»" at bounding box center [649, 295] width 18 height 18
click at [649, 402] on td "31" at bounding box center [649, 403] width 18 height 18
type input "07/31/2027"
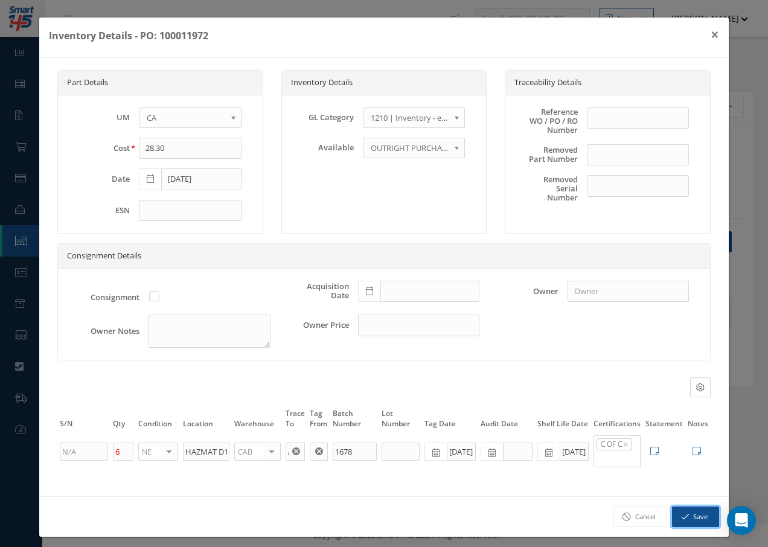
click at [690, 524] on button "Save" at bounding box center [695, 517] width 47 height 21
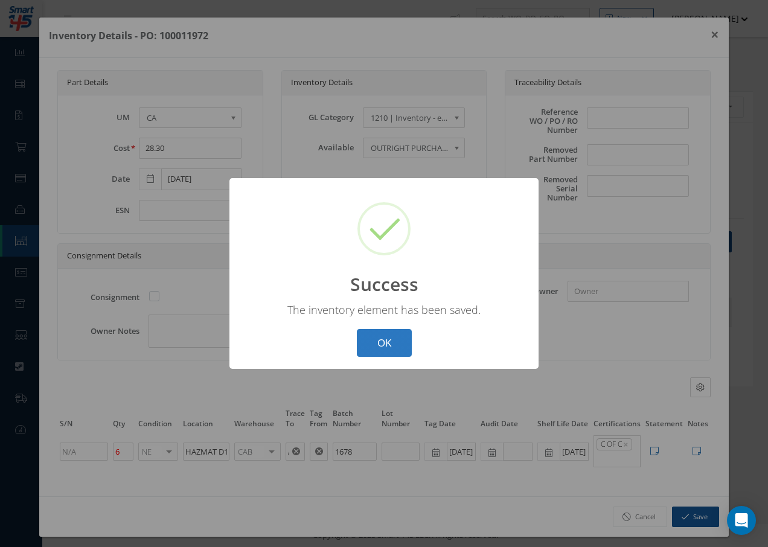
click at [368, 339] on button "OK" at bounding box center [384, 343] width 55 height 28
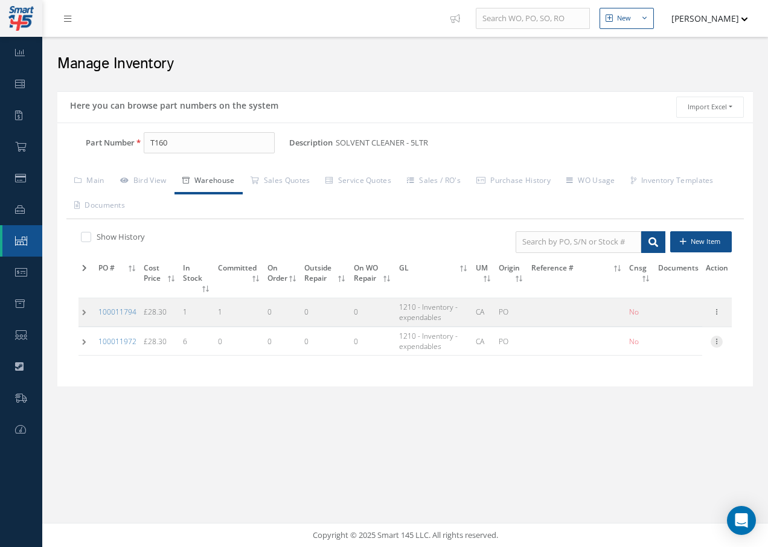
click at [716, 338] on icon at bounding box center [717, 341] width 12 height 10
click at [656, 392] on link "Label" at bounding box center [661, 390] width 95 height 16
click at [84, 341] on td at bounding box center [87, 341] width 16 height 28
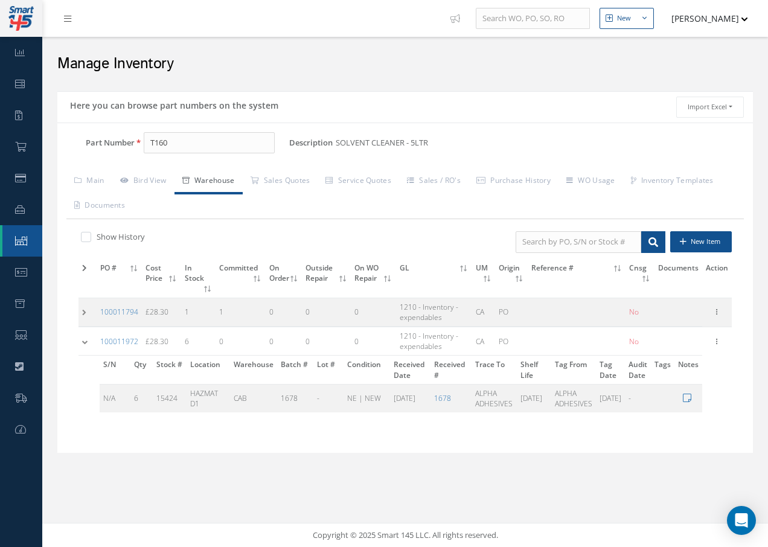
click at [84, 341] on td at bounding box center [88, 341] width 18 height 28
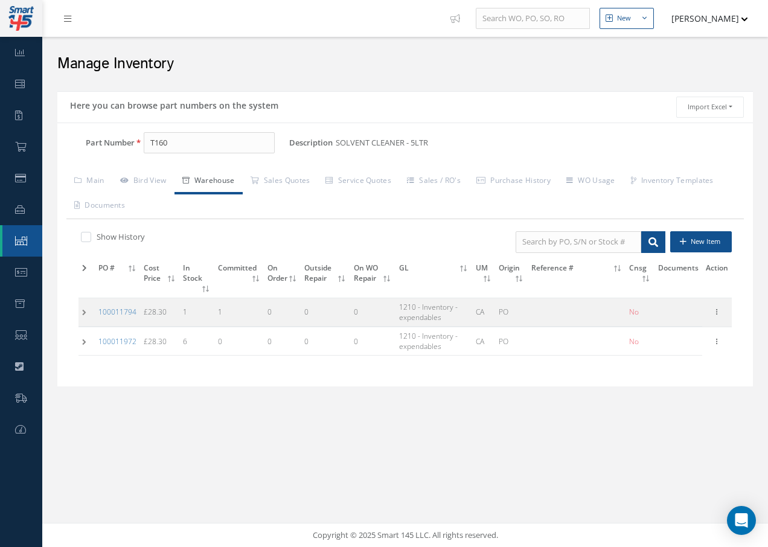
click at [82, 313] on td at bounding box center [87, 312] width 16 height 28
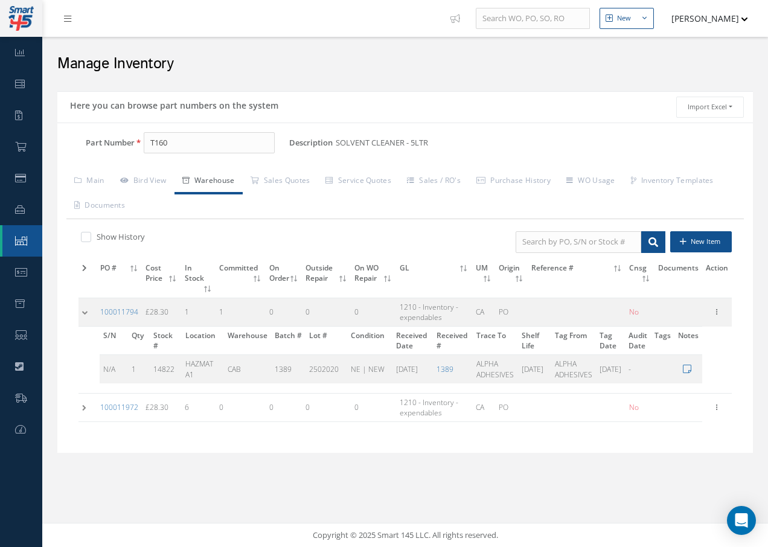
click at [81, 313] on td at bounding box center [88, 312] width 18 height 28
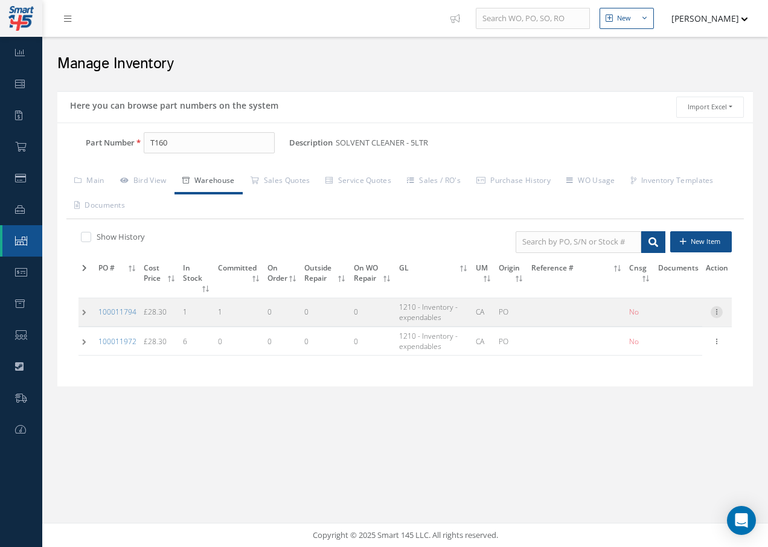
click at [716, 310] on icon at bounding box center [717, 311] width 12 height 10
click at [649, 320] on link "Edit" at bounding box center [661, 320] width 95 height 16
type input "07/11/2025"
type input "1"
type input "HAZMAT A1"
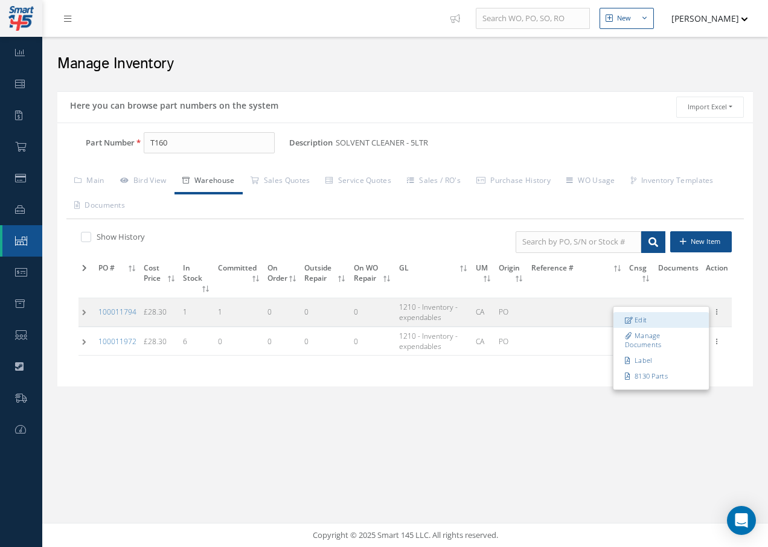
type input "1389"
type input "2502020"
type input "02/10/2025"
type input "02/10/2027"
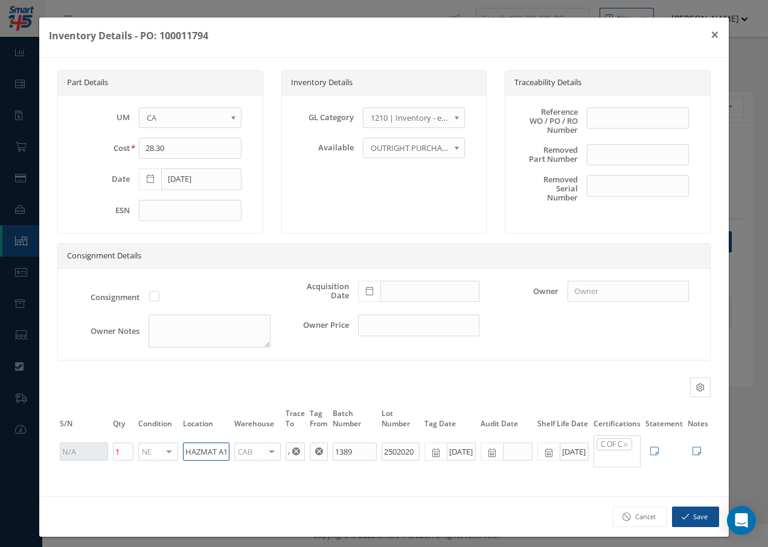
click at [225, 452] on input "HAZMAT A1" at bounding box center [206, 452] width 47 height 18
type input "HAZMAT D1"
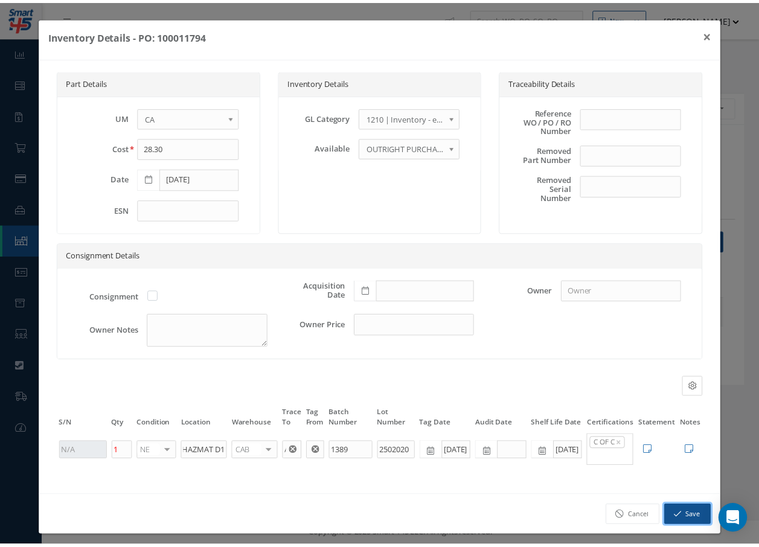
scroll to position [0, 0]
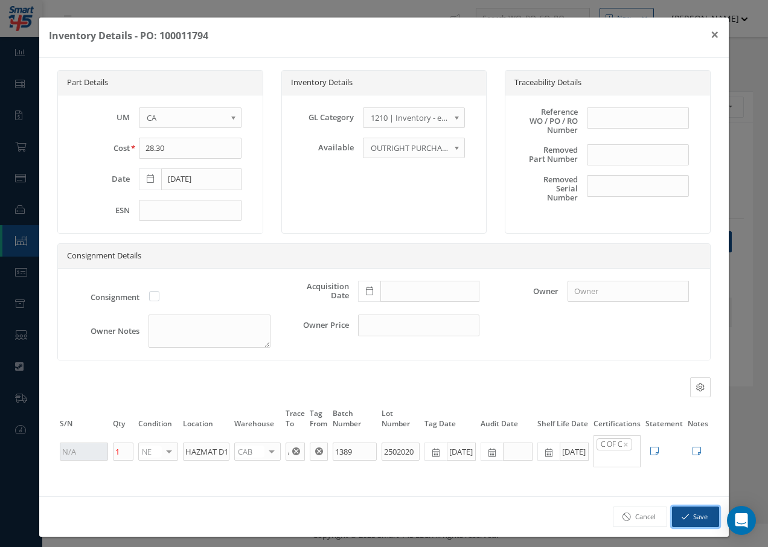
click at [682, 521] on icon "button" at bounding box center [685, 517] width 7 height 8
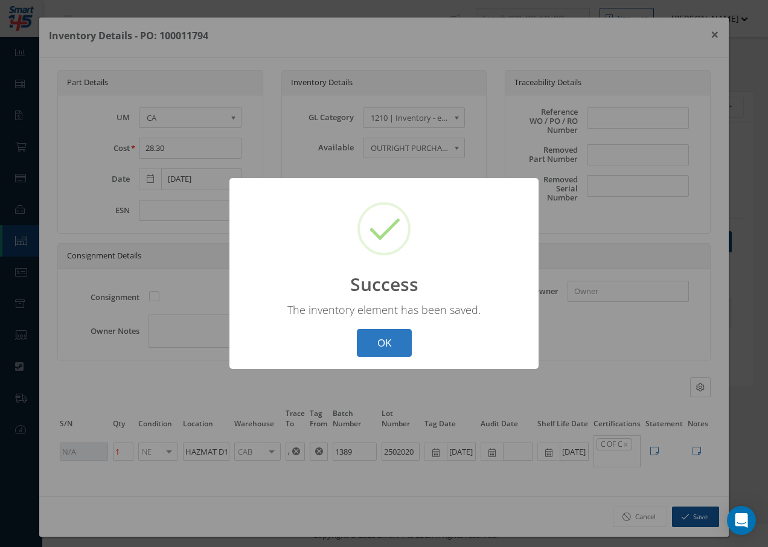
click at [397, 342] on button "OK" at bounding box center [384, 343] width 55 height 28
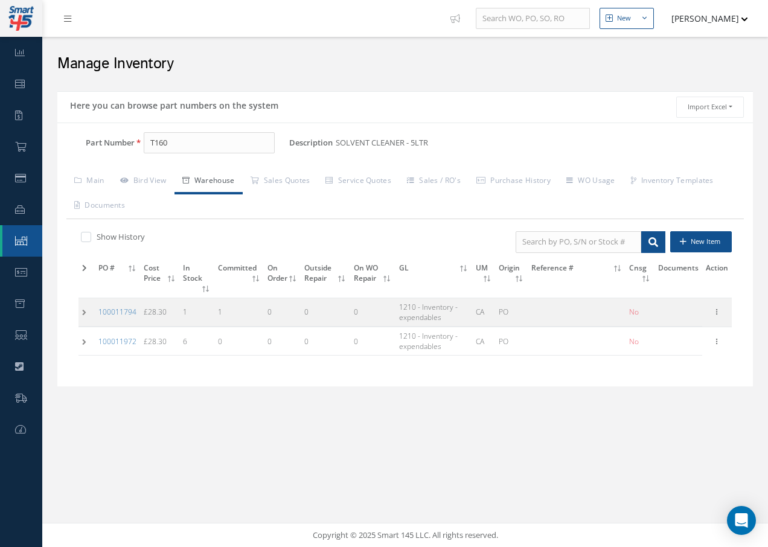
click at [85, 310] on td at bounding box center [87, 312] width 16 height 28
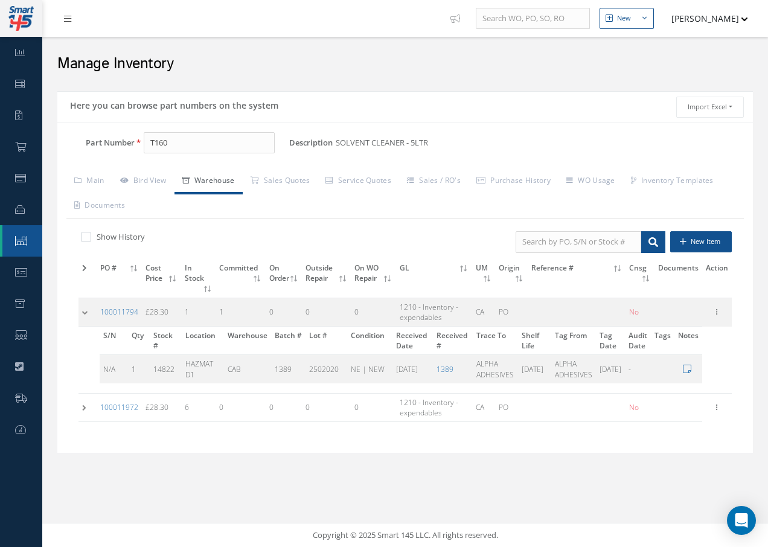
click at [85, 310] on td at bounding box center [88, 312] width 18 height 28
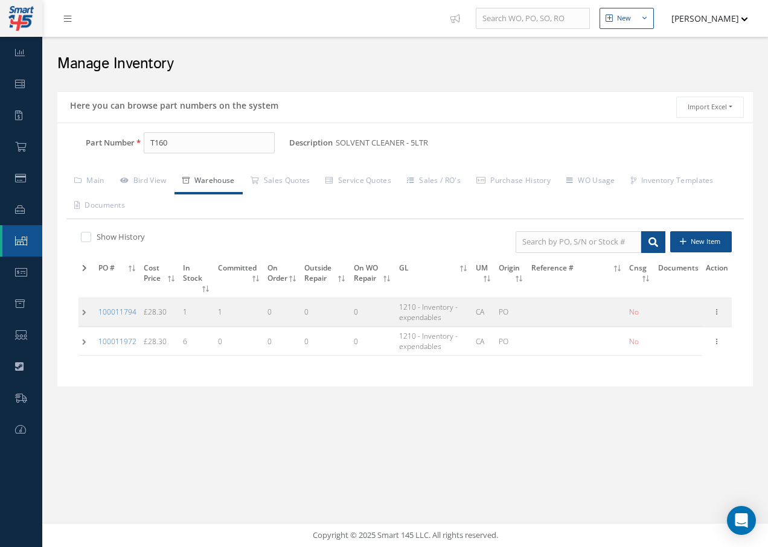
click at [64, 16] on link at bounding box center [70, 18] width 33 height 20
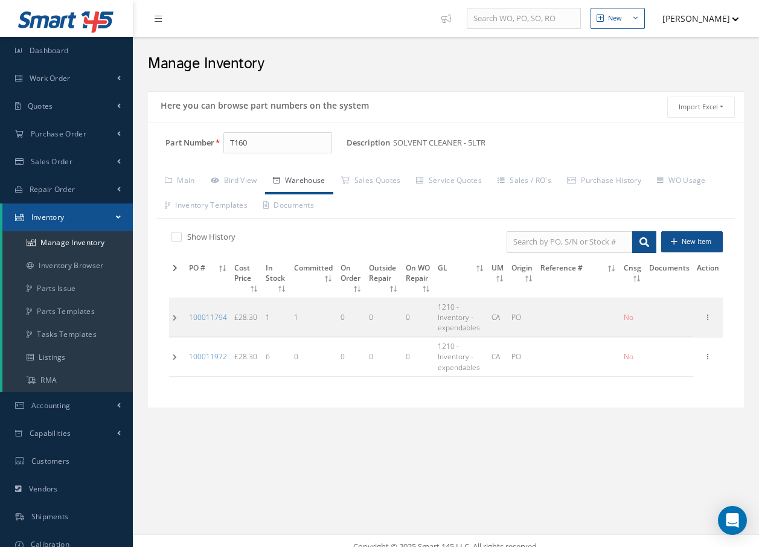
scroll to position [11, 0]
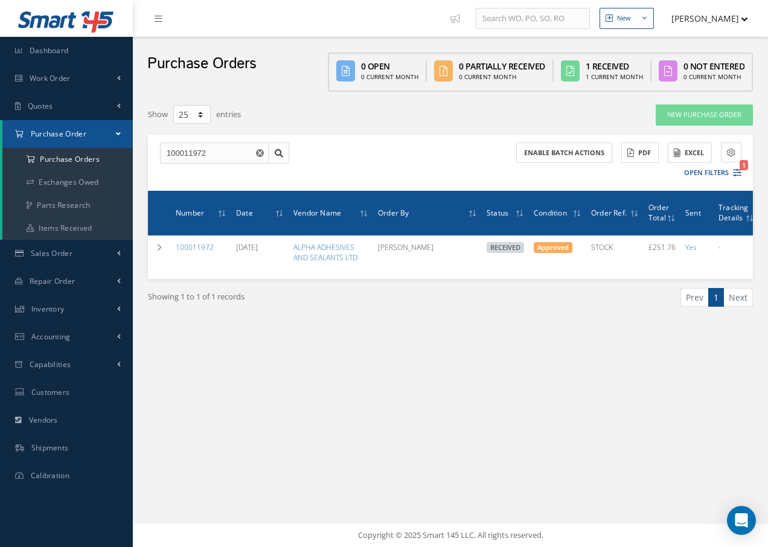
select select "25"
